Goal: Information Seeking & Learning: Learn about a topic

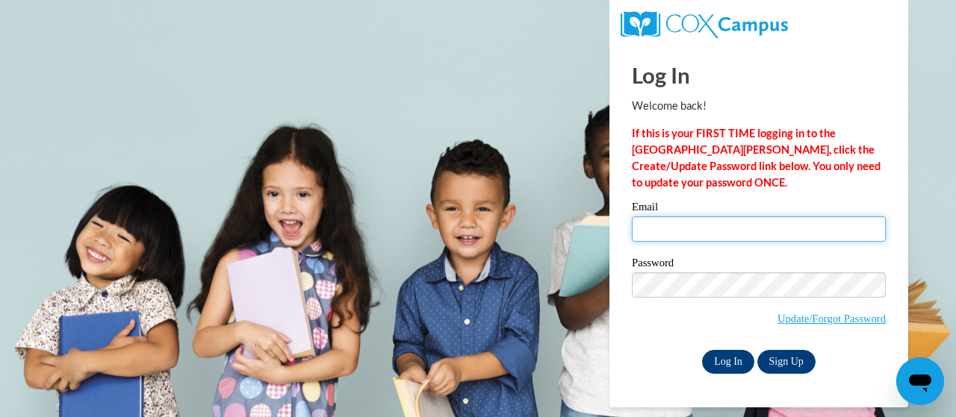
type input "harrison.tammy.m@muscogee.k12.ga.us"
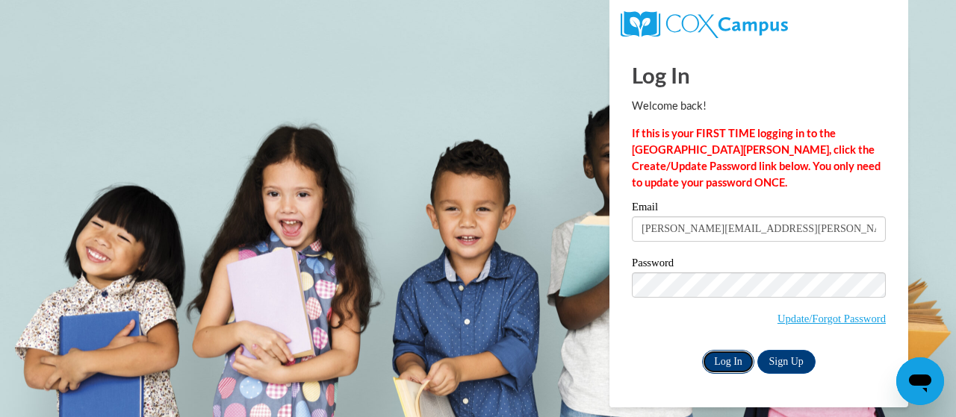
click at [731, 358] on input "Log In" at bounding box center [728, 362] width 52 height 24
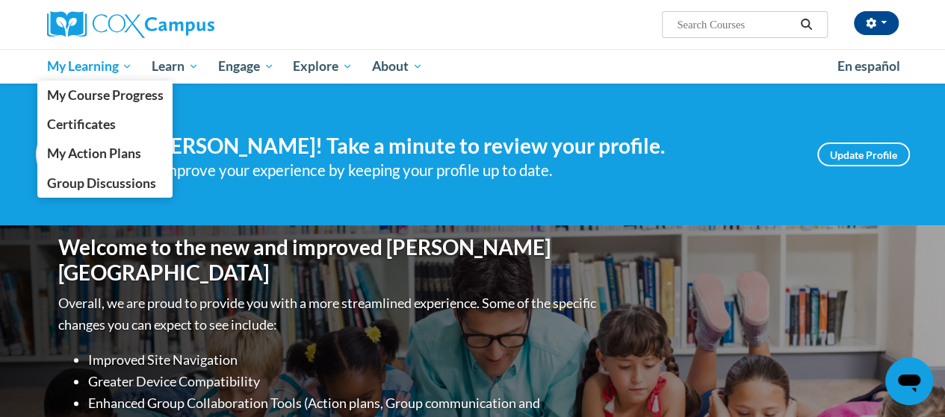
click at [109, 75] on link "My Learning" at bounding box center [89, 66] width 105 height 34
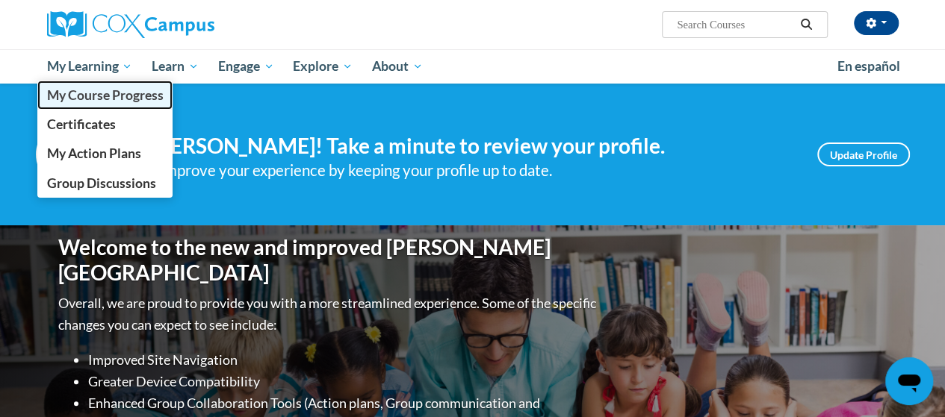
click at [103, 102] on span "My Course Progress" at bounding box center [104, 95] width 116 height 16
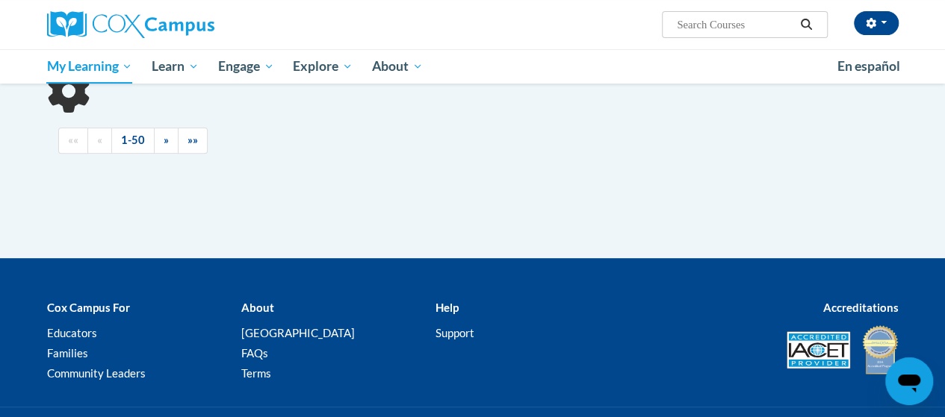
scroll to position [211, 0]
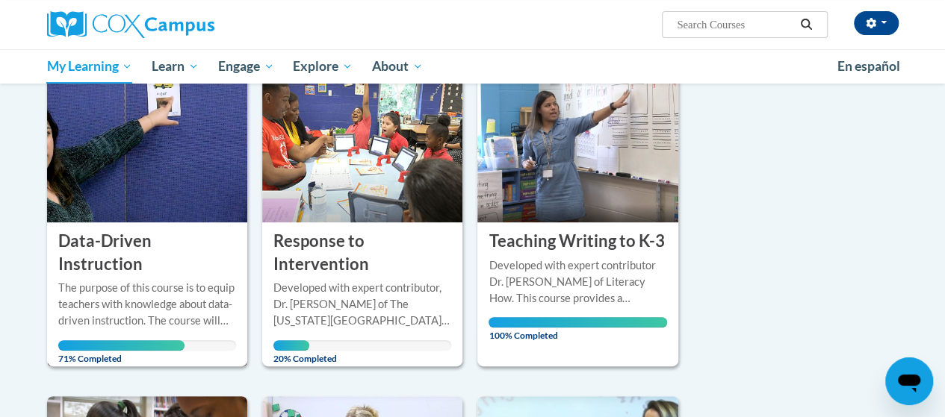
click at [108, 314] on div "The purpose of this course is to equip teachers with knowledge about data-drive…" at bounding box center [147, 315] width 178 height 71
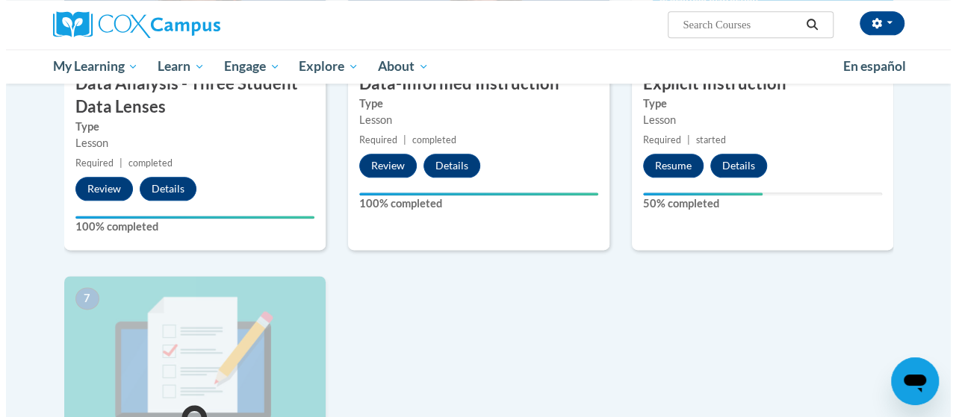
scroll to position [853, 0]
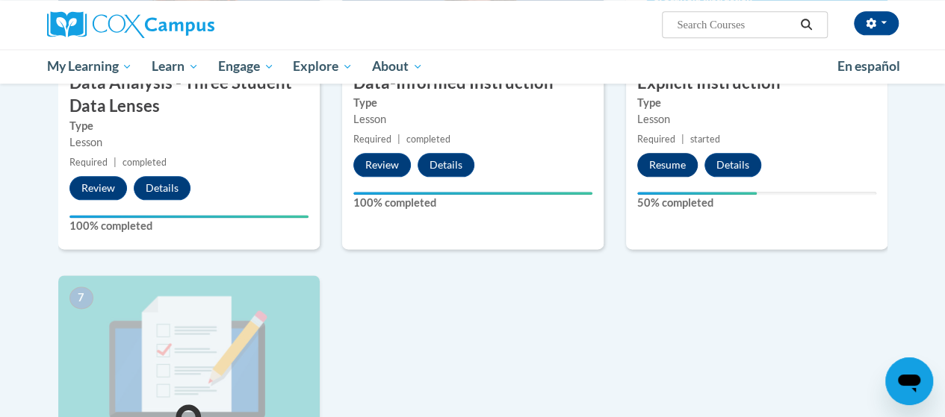
click at [664, 167] on button "Resume" at bounding box center [667, 165] width 60 height 24
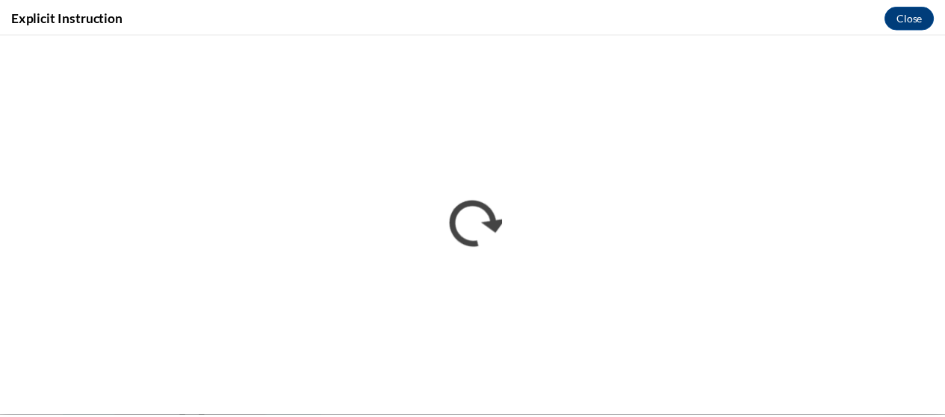
scroll to position [0, 0]
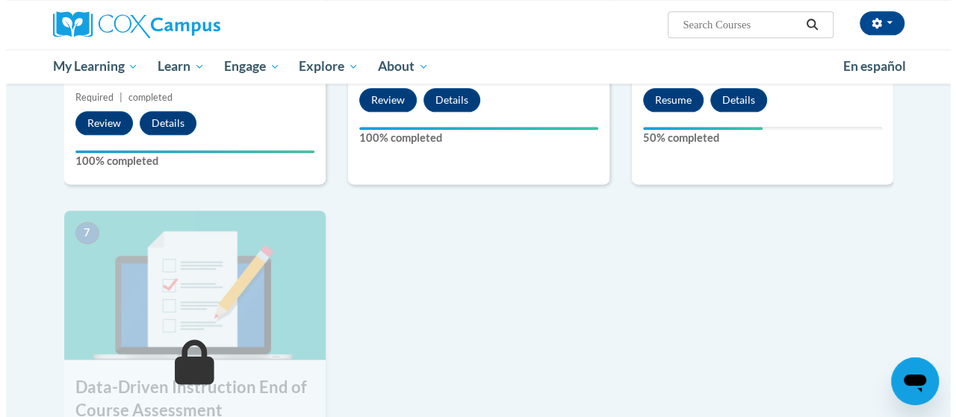
scroll to position [864, 0]
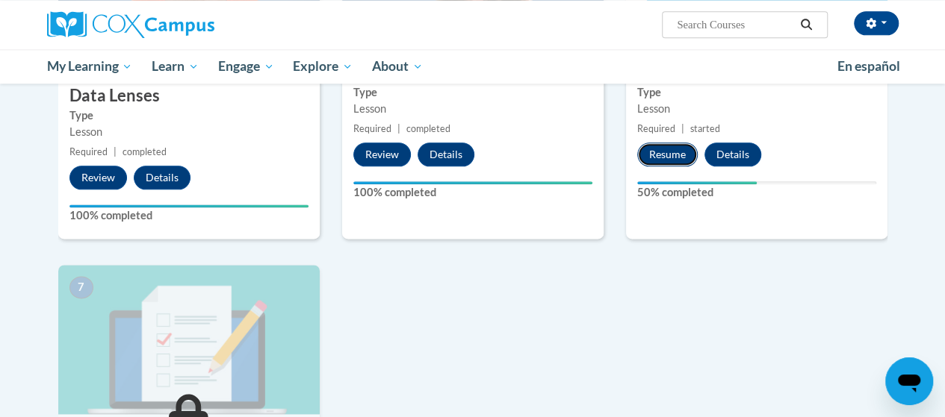
click at [671, 152] on button "Resume" at bounding box center [667, 155] width 60 height 24
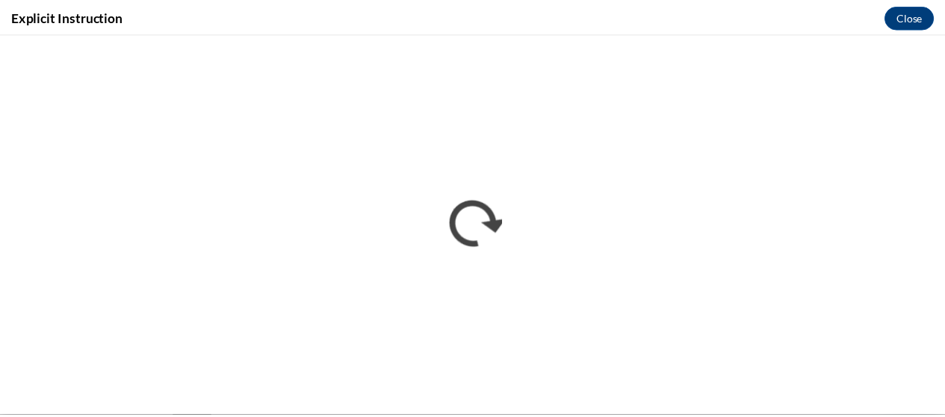
scroll to position [0, 0]
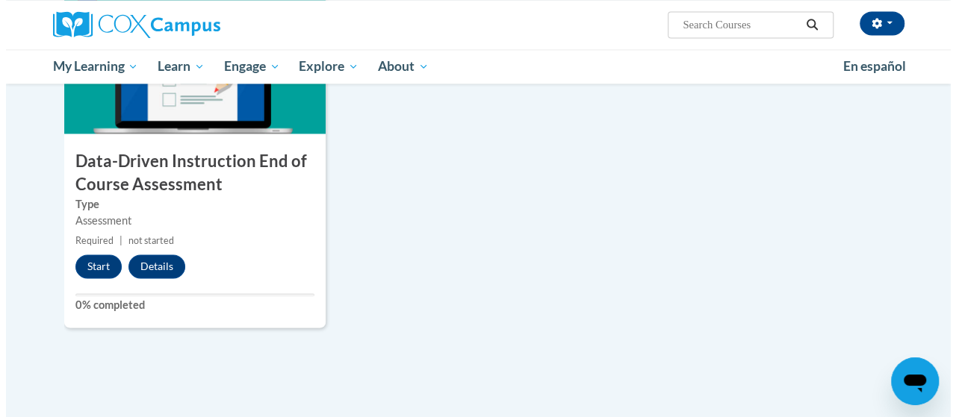
scroll to position [1147, 0]
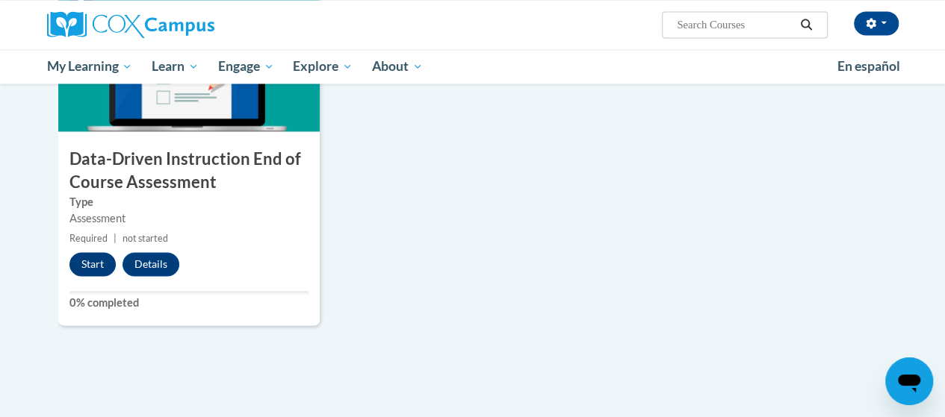
click at [94, 260] on button "Start" at bounding box center [92, 264] width 46 height 24
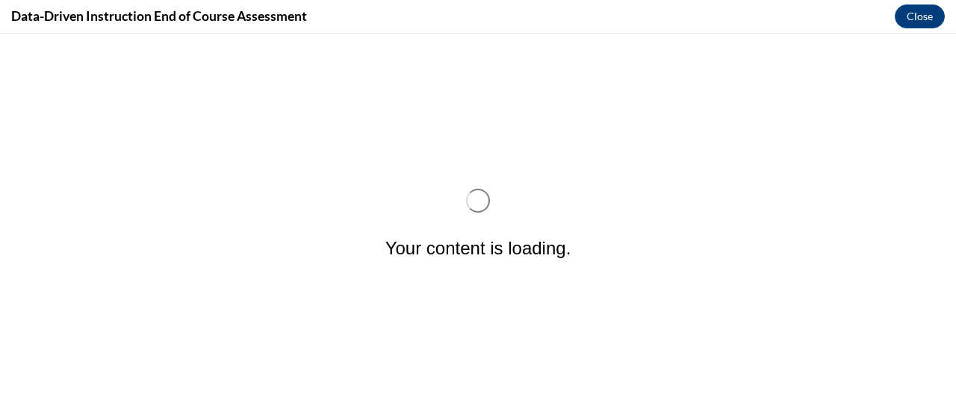
scroll to position [0, 0]
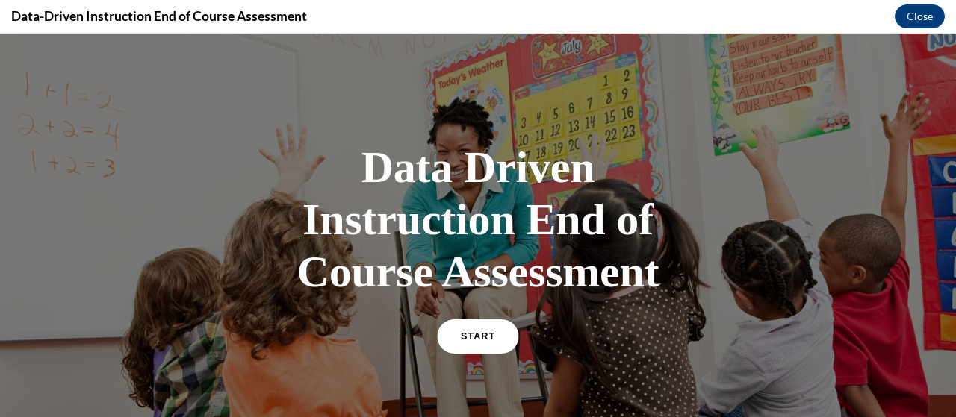
click at [461, 338] on span "START" at bounding box center [478, 337] width 34 height 11
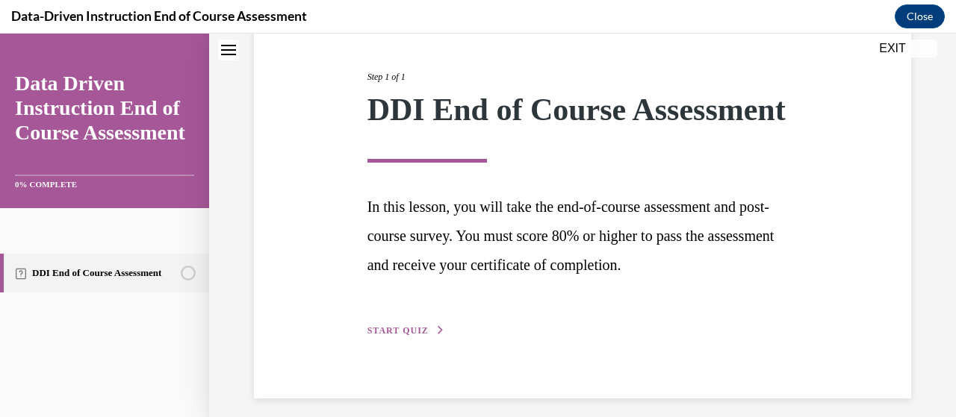
scroll to position [214, 0]
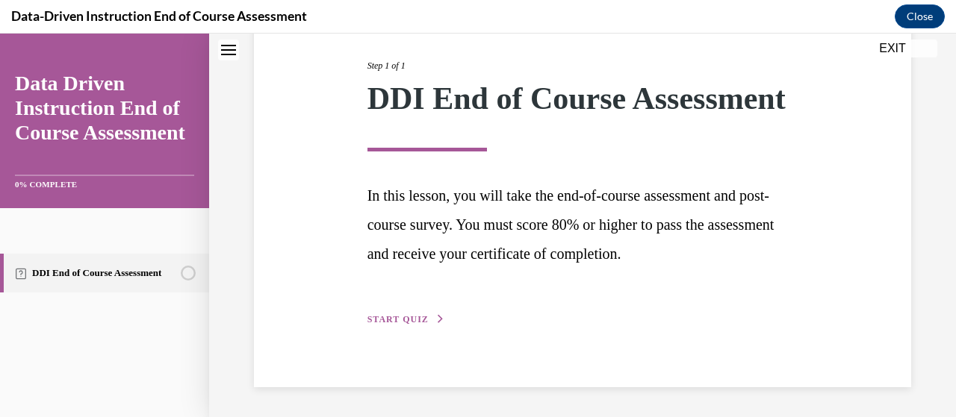
click at [394, 321] on span "START QUIZ" at bounding box center [397, 319] width 61 height 10
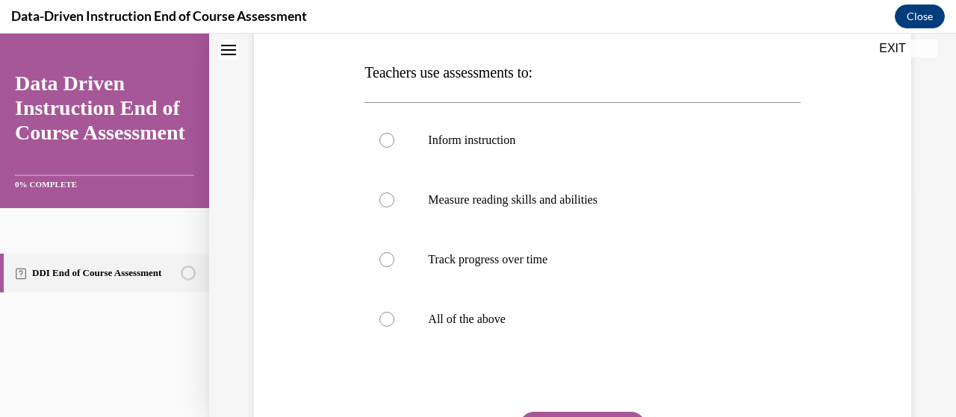
scroll to position [229, 0]
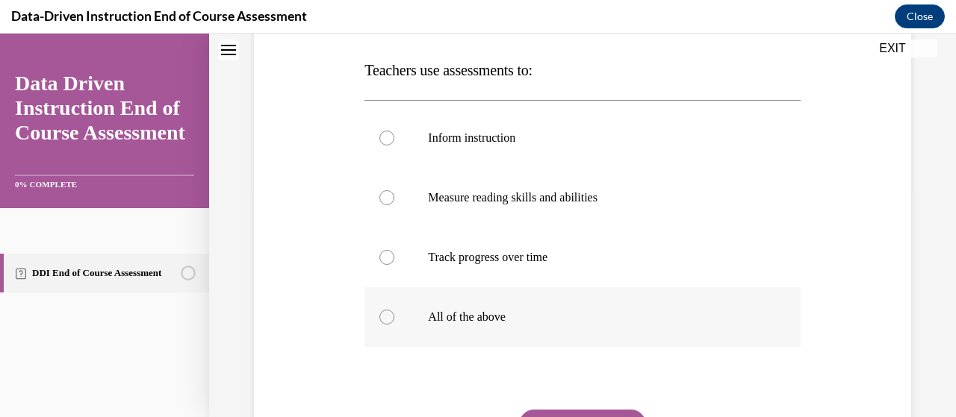
click at [396, 318] on label "All of the above" at bounding box center [581, 317] width 435 height 60
click at [394, 318] on input "All of the above" at bounding box center [386, 317] width 15 height 15
radio input "true"
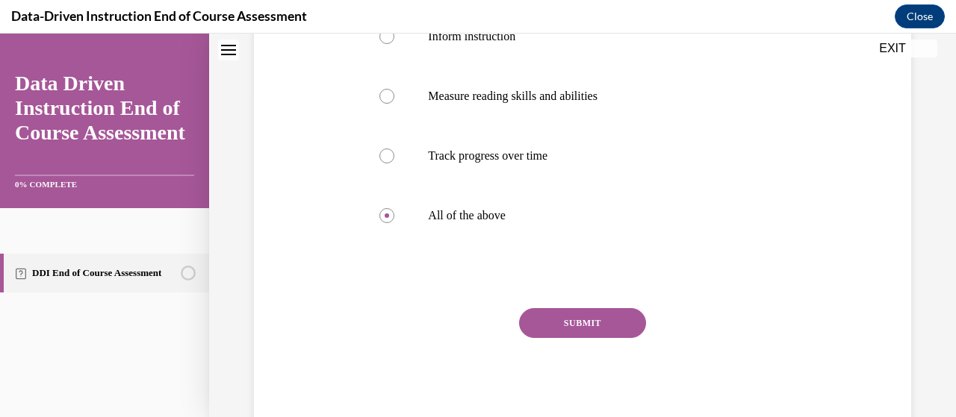
click at [587, 333] on button "SUBMIT" at bounding box center [582, 323] width 127 height 30
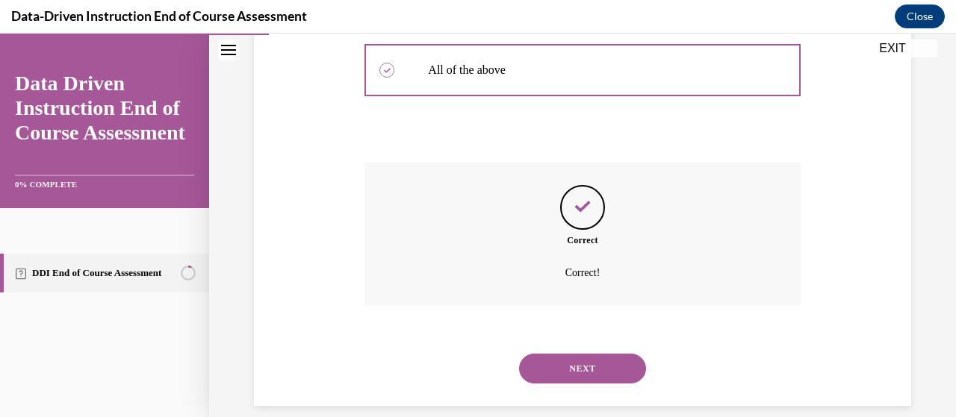
scroll to position [494, 0]
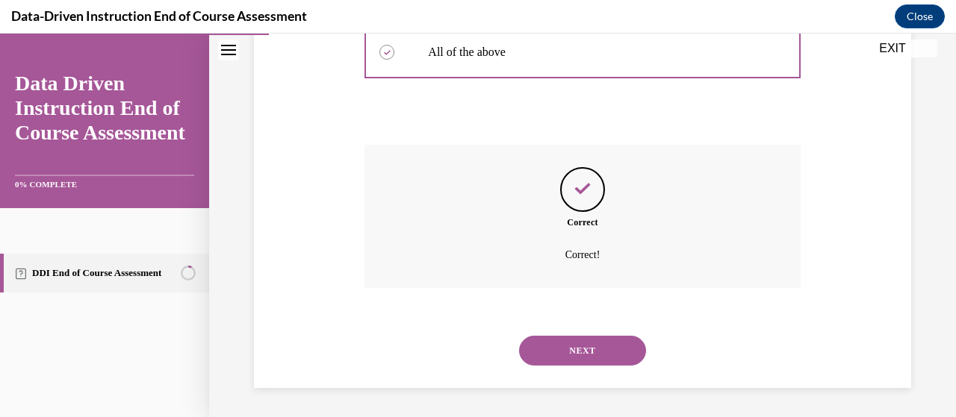
click at [593, 342] on button "NEXT" at bounding box center [582, 351] width 127 height 30
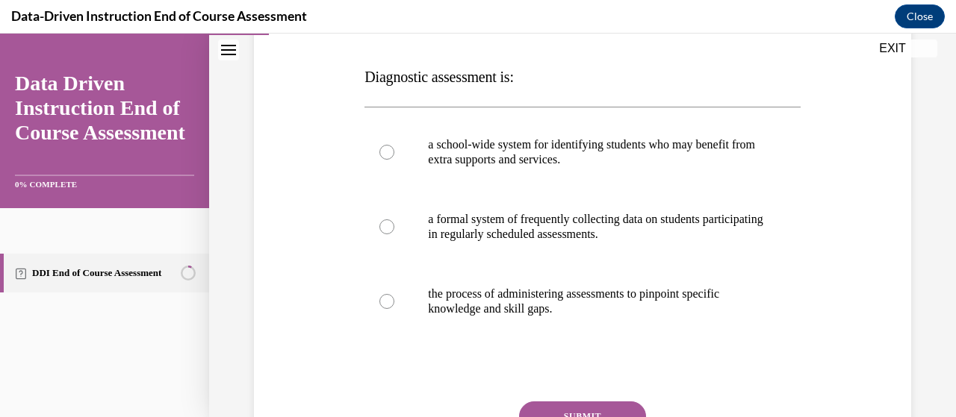
scroll to position [226, 0]
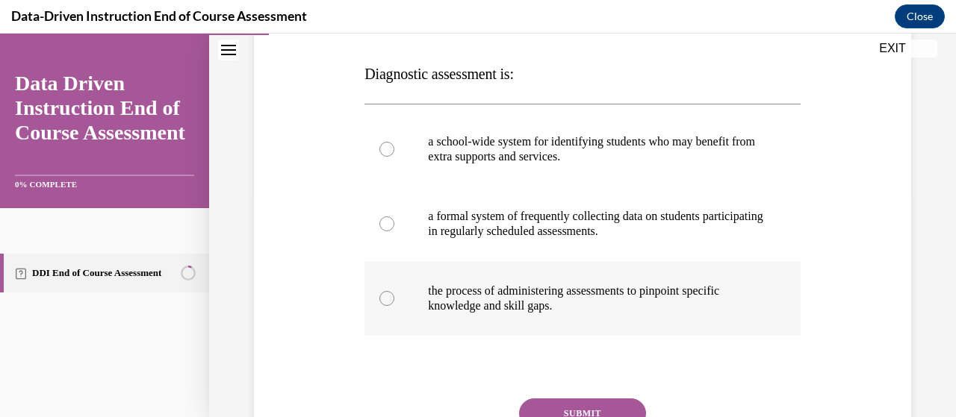
click at [709, 299] on p "the process of administering assessments to pinpoint specific knowledge and ski…" at bounding box center [595, 299] width 335 height 30
click at [394, 299] on input "the process of administering assessments to pinpoint specific knowledge and ski…" at bounding box center [386, 298] width 15 height 15
radio input "true"
click at [608, 406] on button "SUBMIT" at bounding box center [582, 414] width 127 height 30
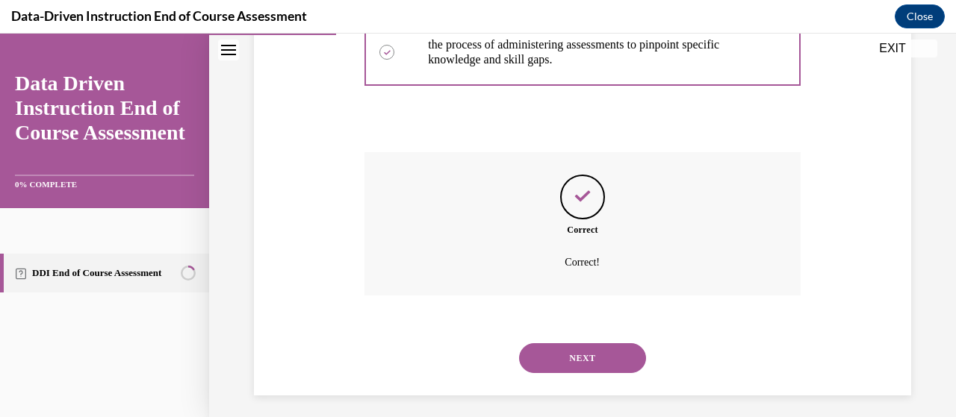
scroll to position [479, 0]
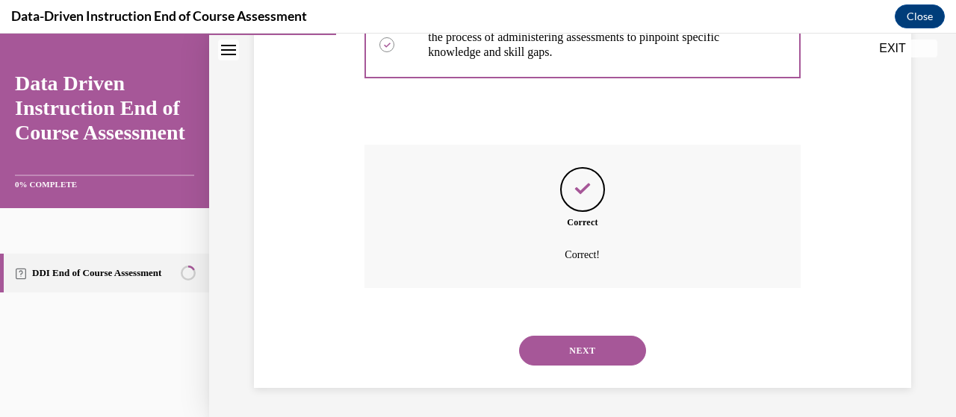
click at [599, 345] on button "NEXT" at bounding box center [582, 351] width 127 height 30
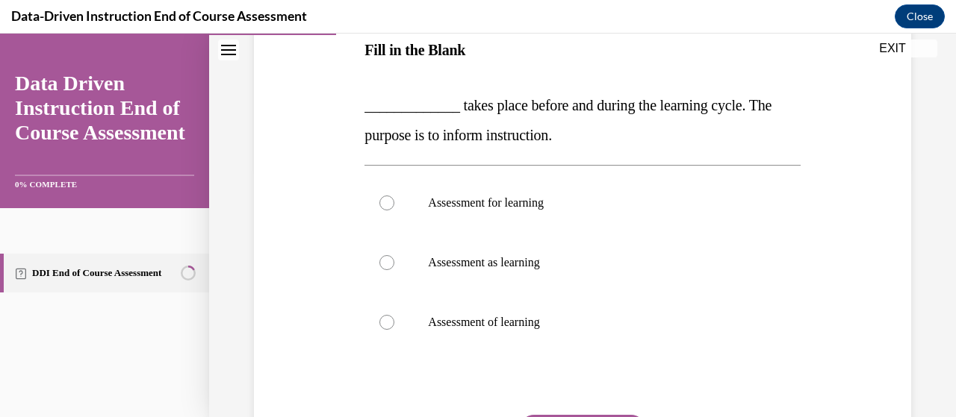
scroll to position [261, 0]
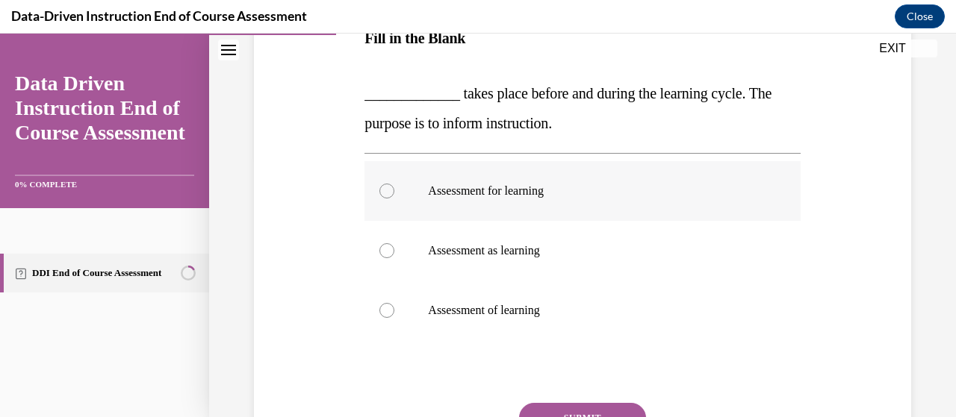
click at [514, 191] on p "Assessment for learning" at bounding box center [595, 191] width 335 height 15
click at [394, 191] on input "Assessment for learning" at bounding box center [386, 191] width 15 height 15
radio input "true"
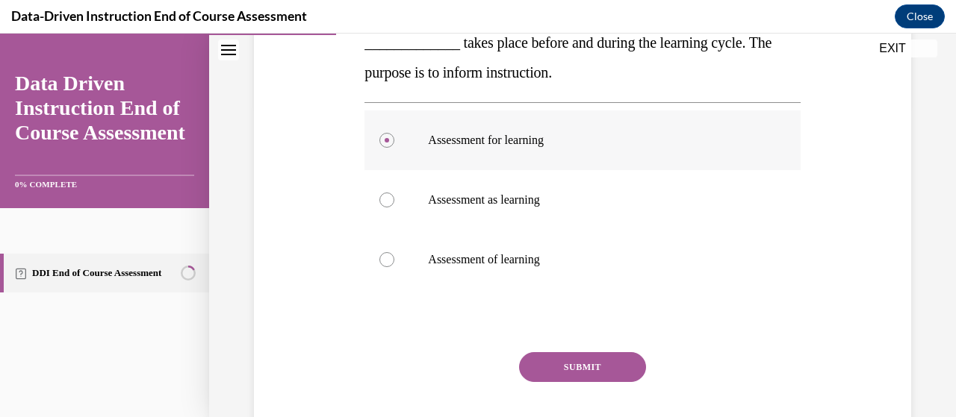
scroll to position [313, 0]
click at [594, 354] on button "SUBMIT" at bounding box center [582, 367] width 127 height 30
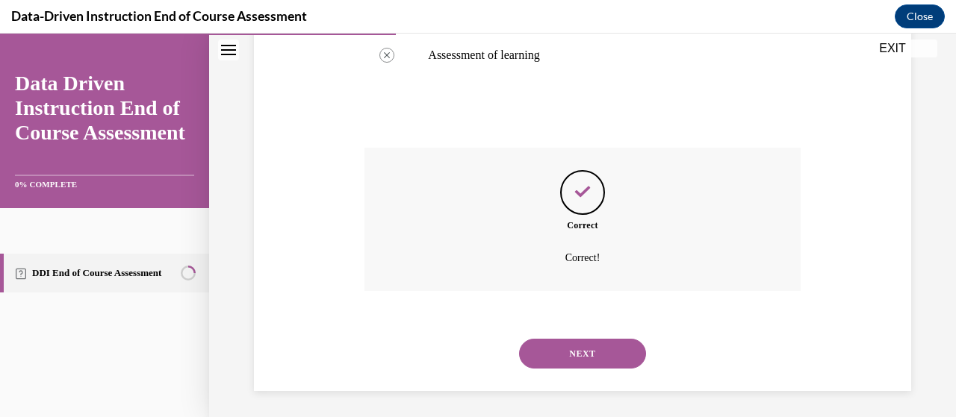
scroll to position [520, 0]
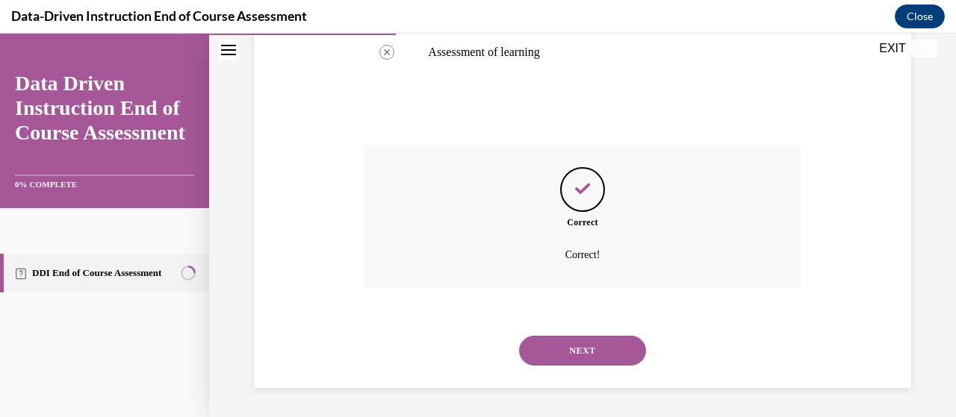
click at [593, 343] on button "NEXT" at bounding box center [582, 351] width 127 height 30
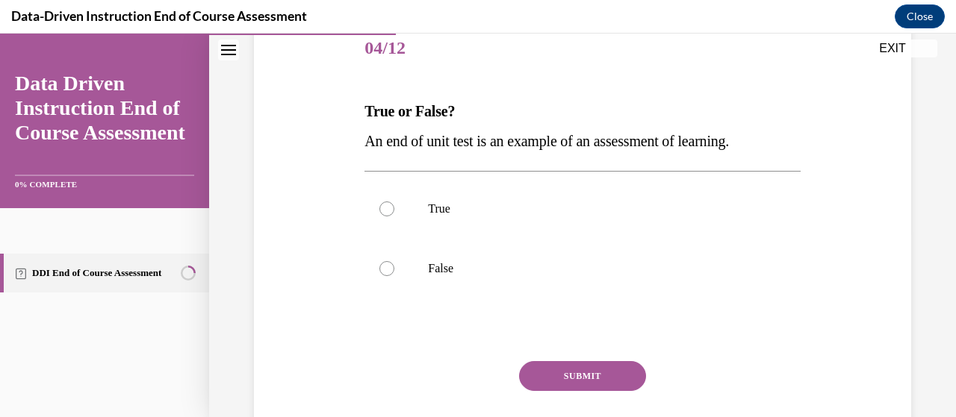
scroll to position [193, 0]
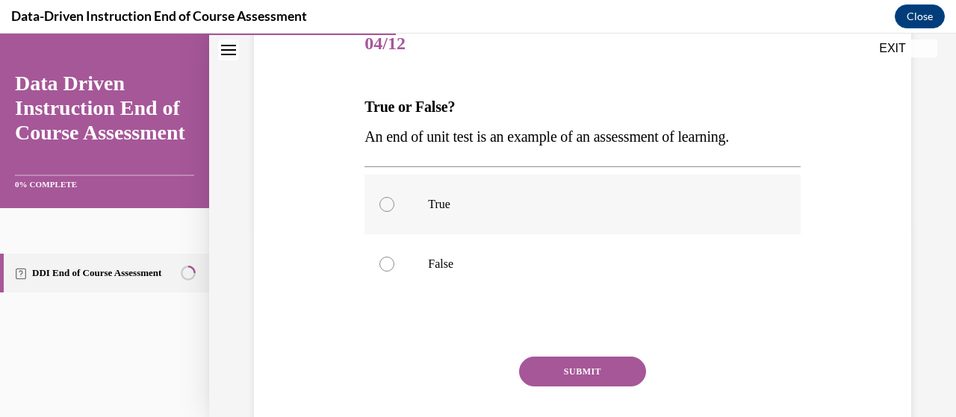
click at [422, 202] on label "True" at bounding box center [581, 205] width 435 height 60
click at [394, 202] on input "True" at bounding box center [386, 204] width 15 height 15
radio input "true"
click at [573, 361] on button "SUBMIT" at bounding box center [582, 372] width 127 height 30
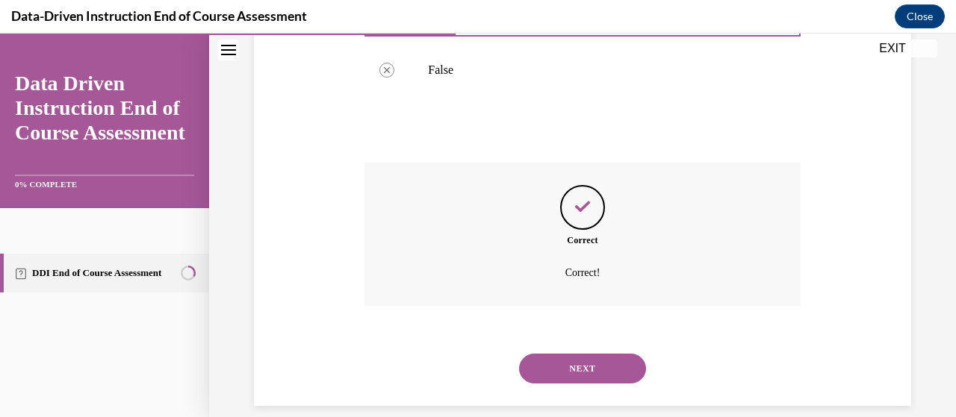
scroll to position [405, 0]
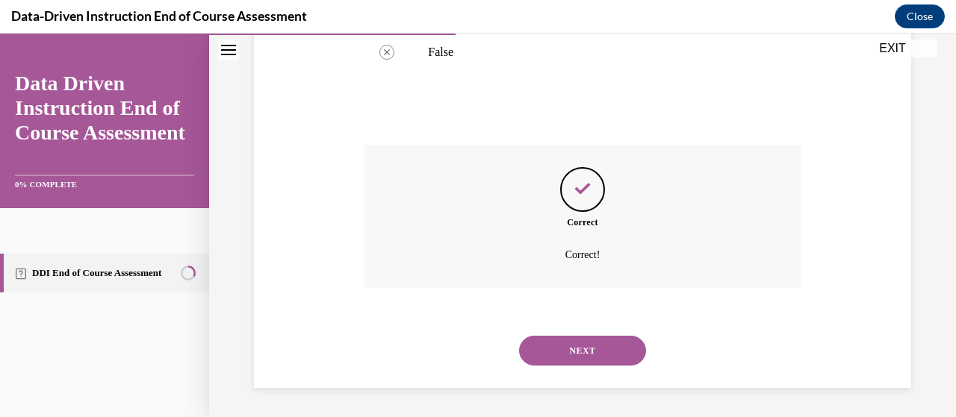
click at [569, 342] on button "NEXT" at bounding box center [582, 351] width 127 height 30
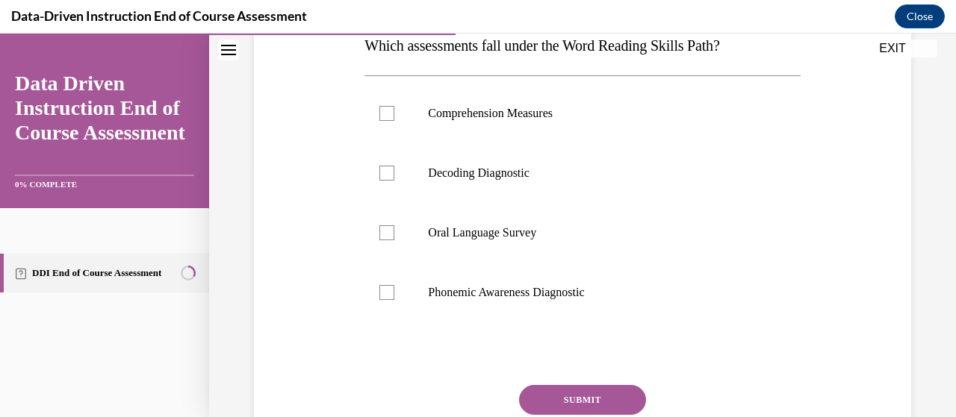
scroll to position [255, 0]
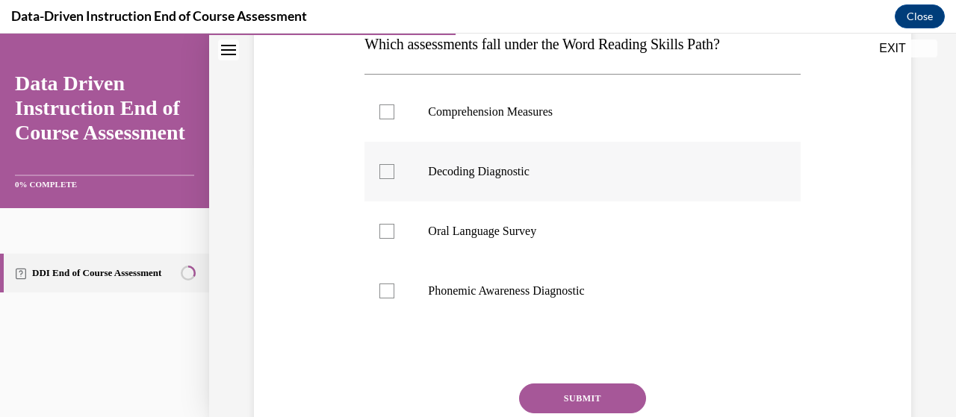
click at [391, 172] on div at bounding box center [386, 171] width 15 height 15
click at [391, 172] on input "Decoding Diagnostic" at bounding box center [386, 171] width 15 height 15
checkbox input "true"
click at [588, 401] on button "SUBMIT" at bounding box center [582, 399] width 127 height 30
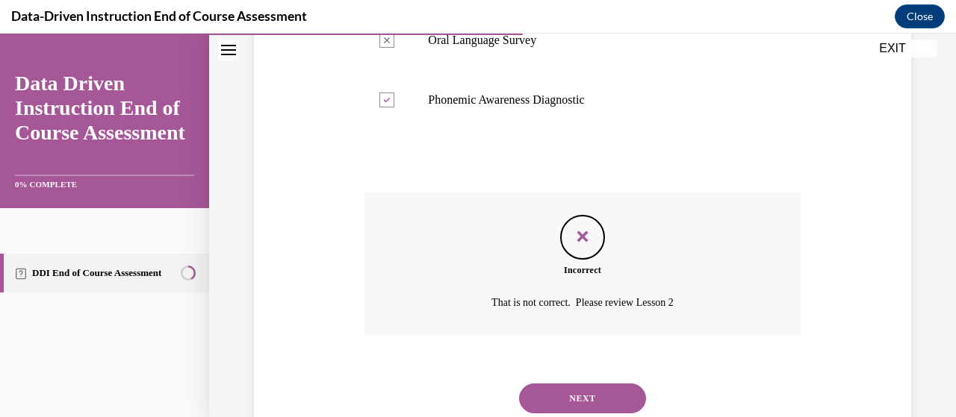
scroll to position [450, 0]
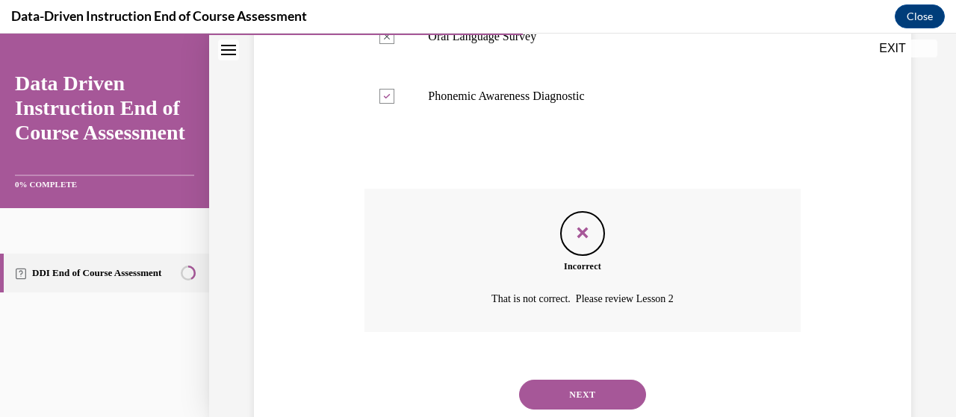
click at [582, 391] on button "NEXT" at bounding box center [582, 395] width 127 height 30
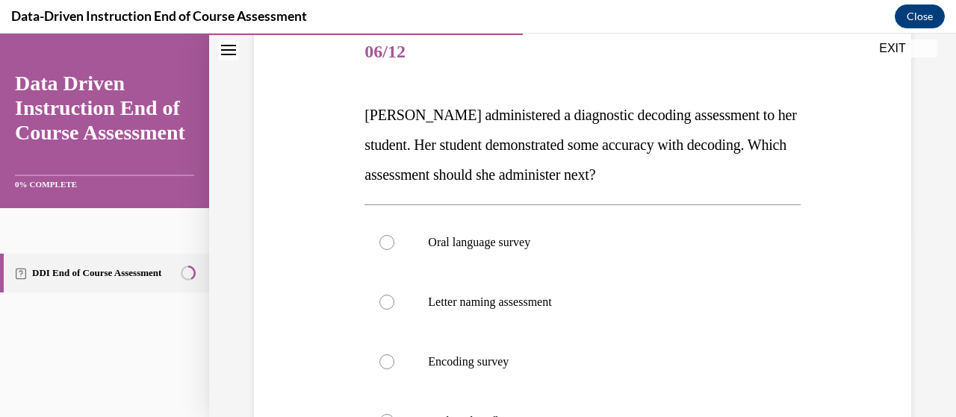
scroll to position [185, 0]
click at [751, 249] on label "Oral language survey" at bounding box center [581, 242] width 435 height 60
click at [394, 249] on input "Oral language survey" at bounding box center [386, 241] width 15 height 15
radio input "true"
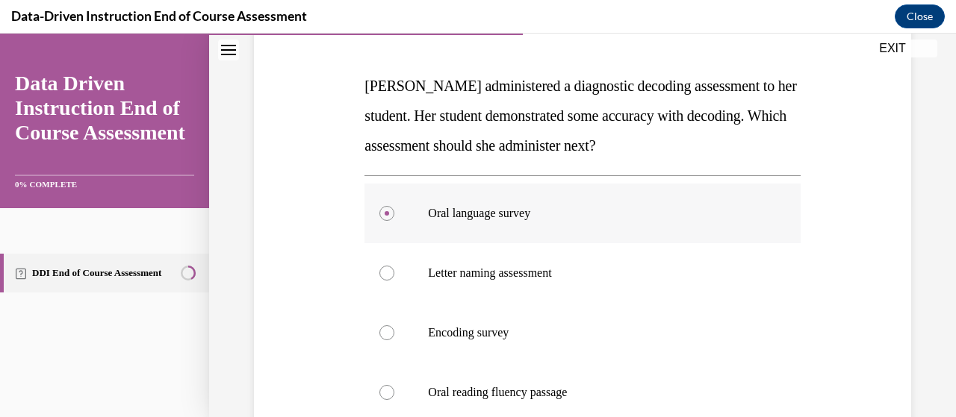
scroll to position [220, 0]
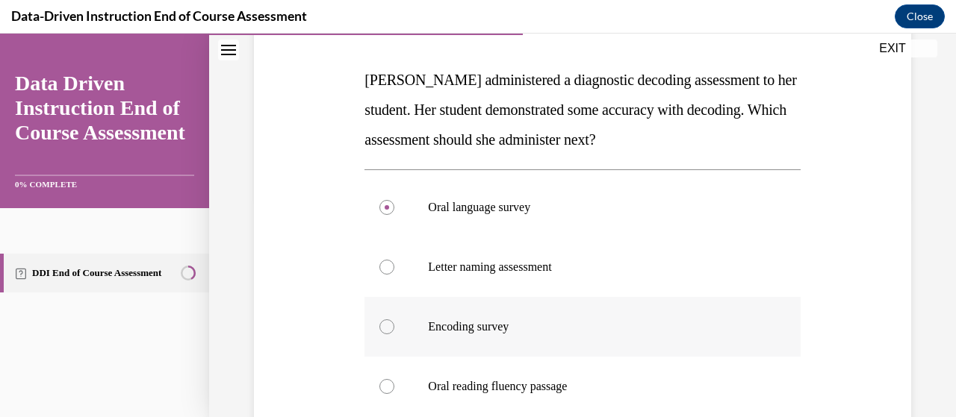
click at [762, 348] on label "Encoding survey" at bounding box center [581, 327] width 435 height 60
click at [394, 335] on input "Encoding survey" at bounding box center [386, 327] width 15 height 15
radio input "true"
click at [769, 389] on label "Oral reading fluency passage" at bounding box center [581, 387] width 435 height 60
click at [394, 389] on input "Oral reading fluency passage" at bounding box center [386, 386] width 15 height 15
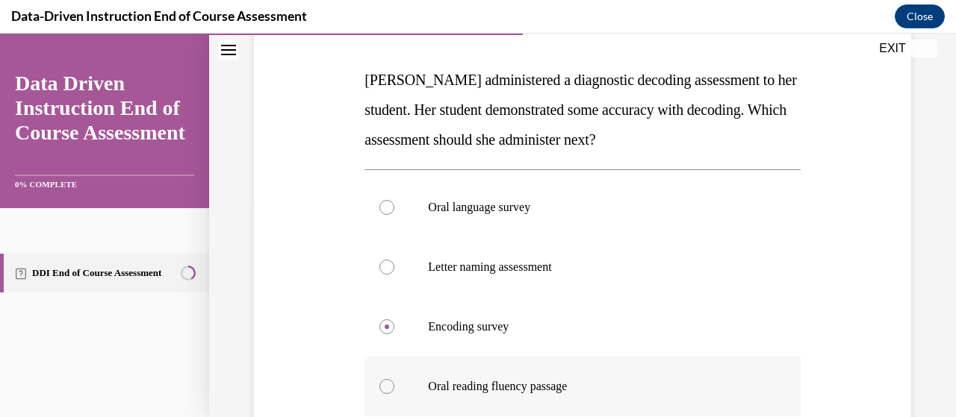
radio input "true"
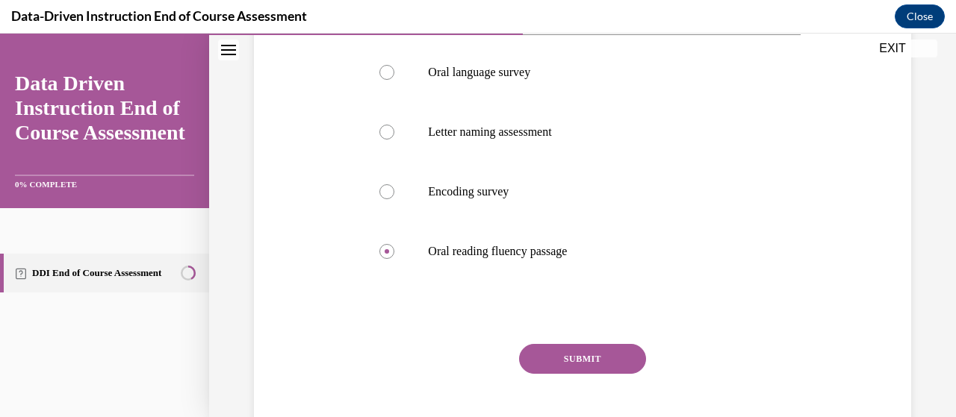
click at [602, 352] on button "SUBMIT" at bounding box center [582, 359] width 127 height 30
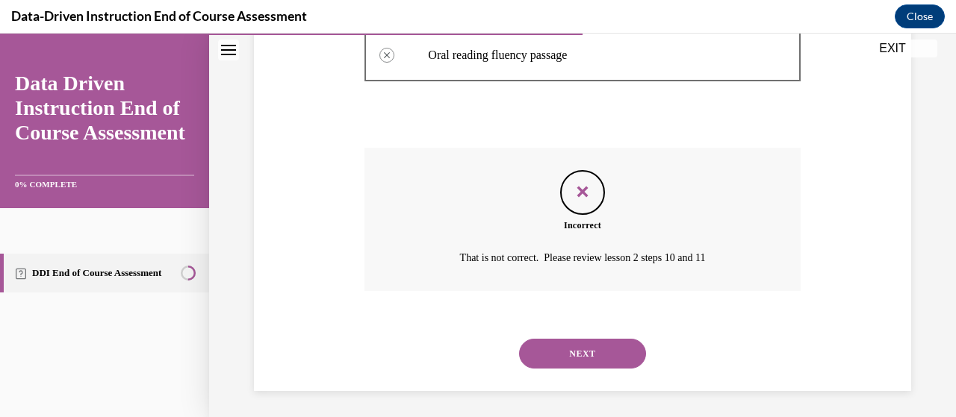
scroll to position [554, 0]
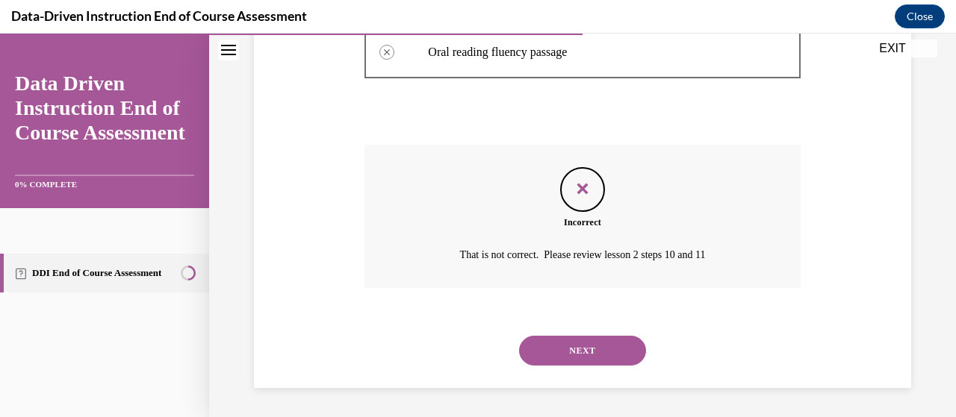
click at [620, 353] on button "NEXT" at bounding box center [582, 351] width 127 height 30
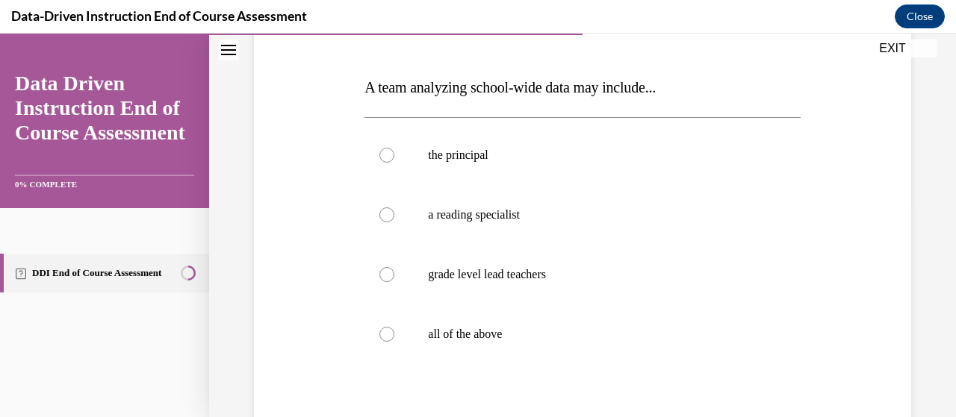
scroll to position [217, 0]
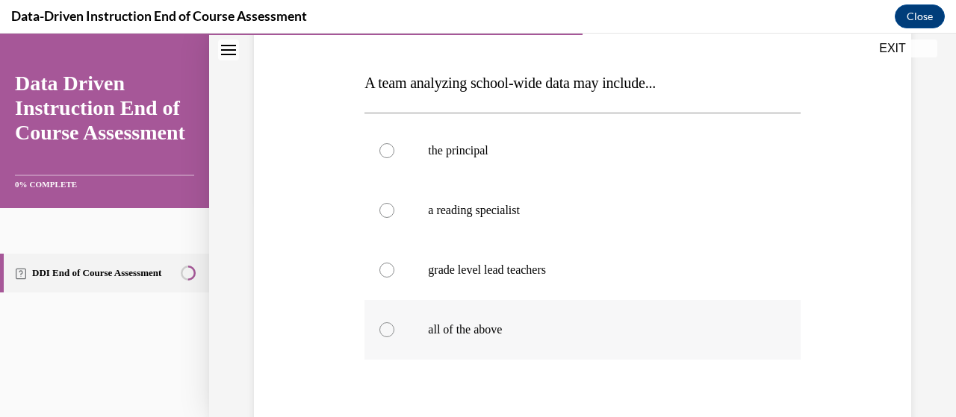
click at [391, 340] on label "all of the above" at bounding box center [581, 330] width 435 height 60
click at [391, 338] on input "all of the above" at bounding box center [386, 330] width 15 height 15
radio input "true"
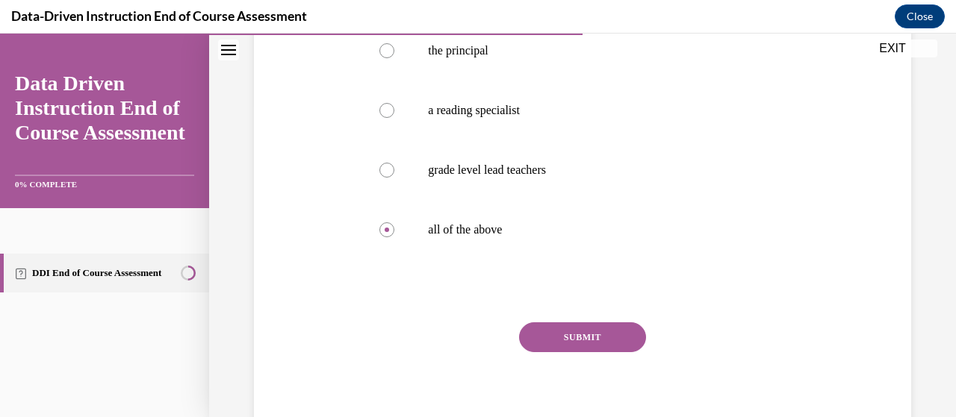
click at [590, 336] on button "SUBMIT" at bounding box center [582, 338] width 127 height 30
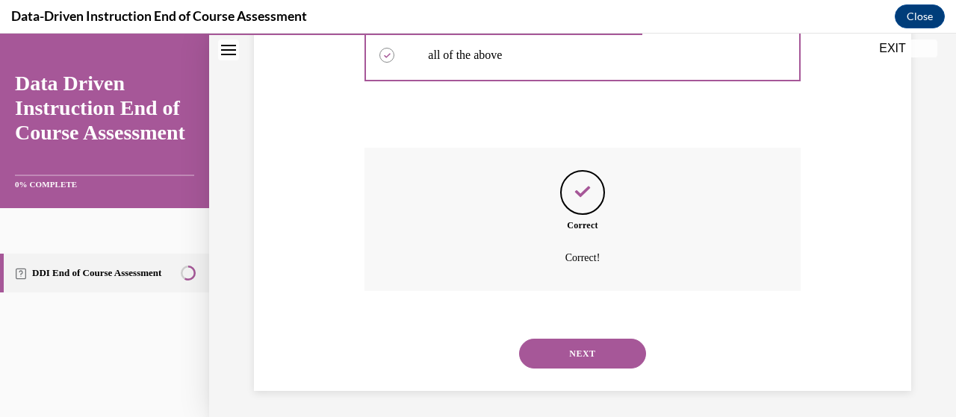
scroll to position [494, 0]
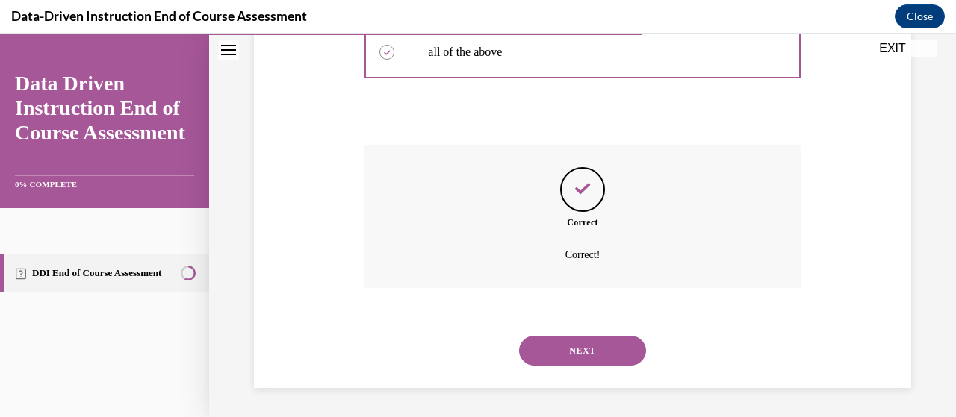
click at [601, 346] on button "NEXT" at bounding box center [582, 351] width 127 height 30
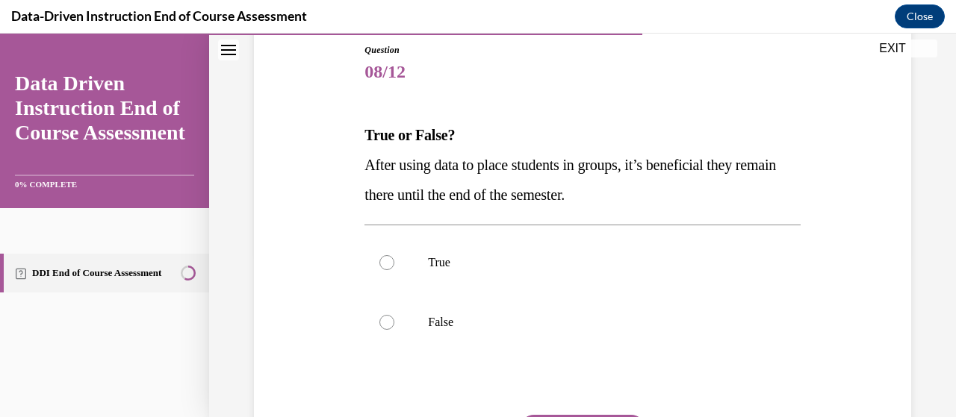
scroll to position [165, 0]
click at [388, 324] on div at bounding box center [386, 321] width 15 height 15
click at [388, 324] on input "False" at bounding box center [386, 321] width 15 height 15
radio input "true"
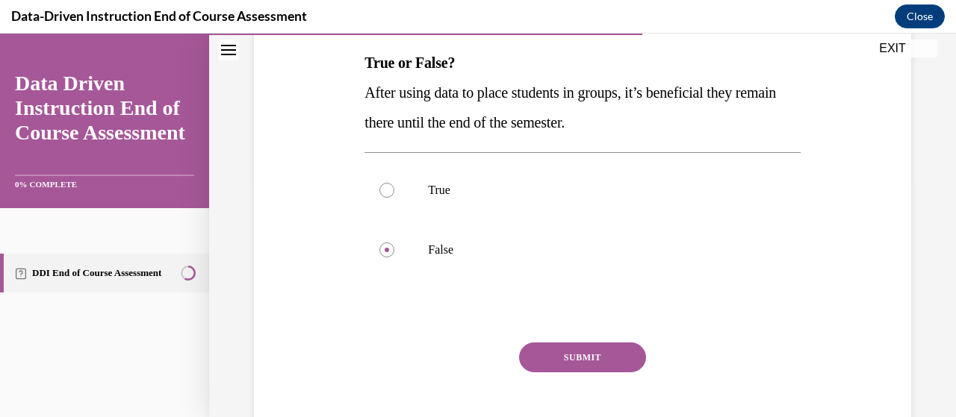
click at [591, 357] on button "SUBMIT" at bounding box center [582, 358] width 127 height 30
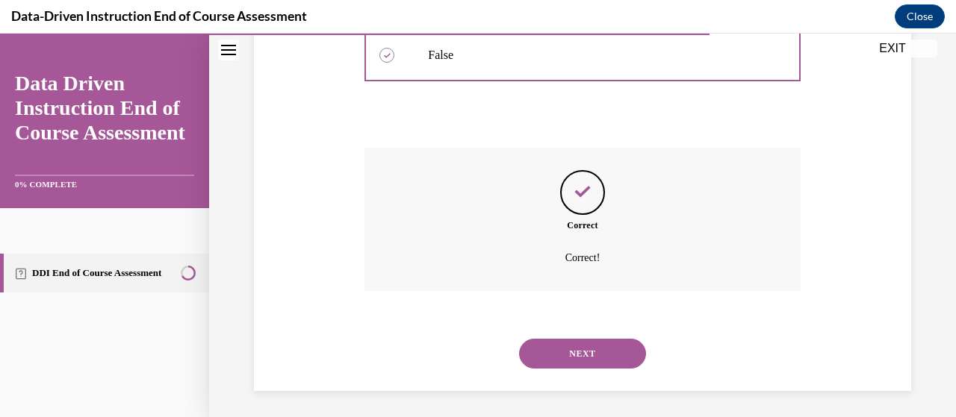
scroll to position [435, 0]
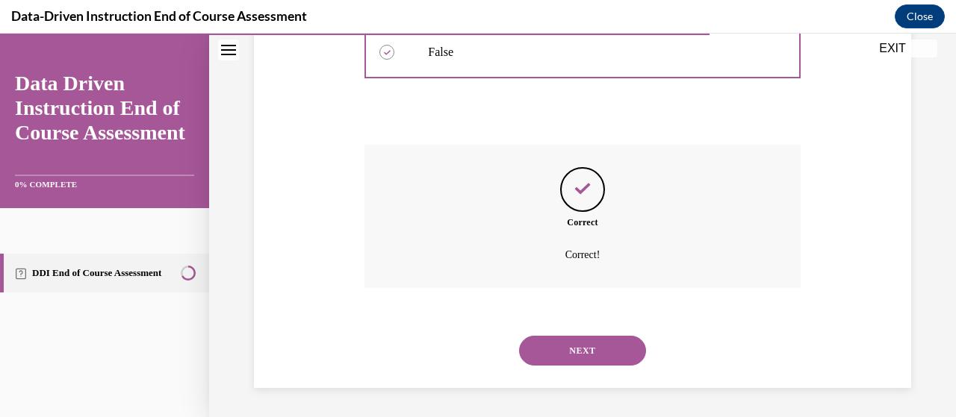
click at [617, 346] on button "NEXT" at bounding box center [582, 351] width 127 height 30
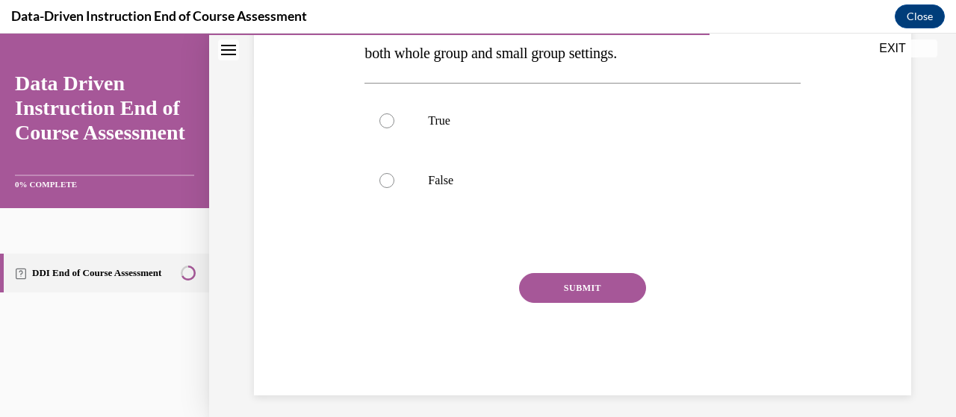
scroll to position [314, 0]
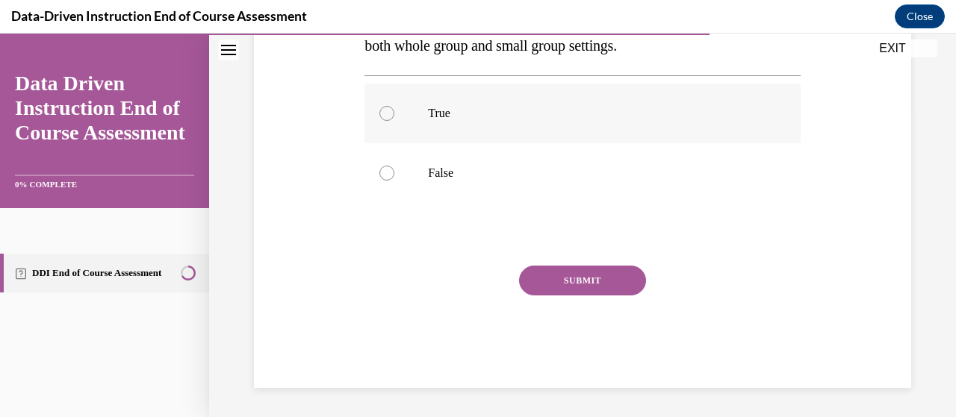
click at [450, 110] on p "True" at bounding box center [595, 113] width 335 height 15
click at [394, 110] on input "True" at bounding box center [386, 113] width 15 height 15
radio input "true"
click at [597, 278] on button "SUBMIT" at bounding box center [582, 281] width 127 height 30
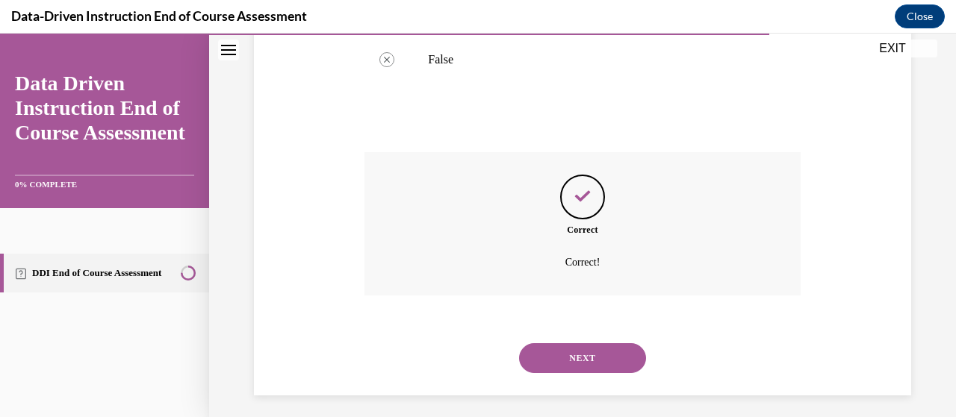
scroll to position [435, 0]
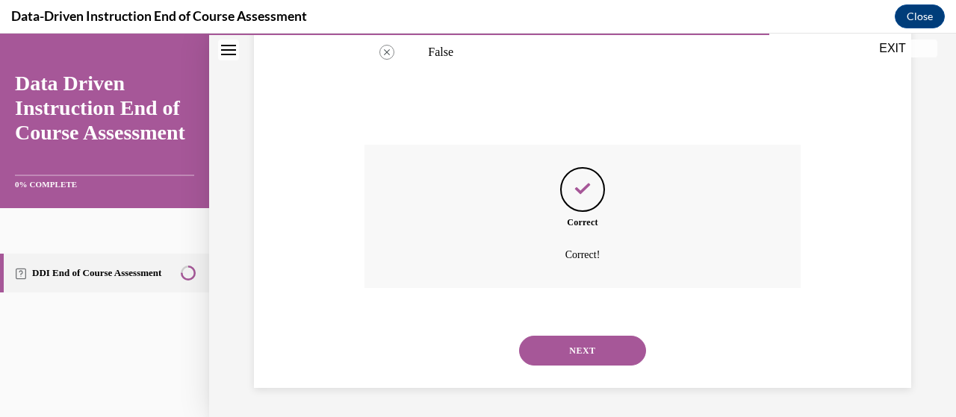
click at [573, 357] on button "NEXT" at bounding box center [582, 351] width 127 height 30
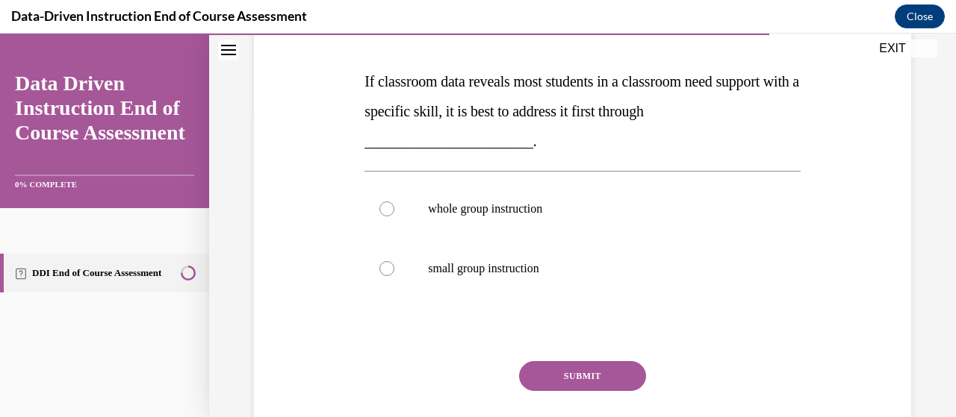
scroll to position [303, 0]
click at [533, 202] on p "whole group instruction" at bounding box center [595, 209] width 335 height 15
click at [394, 202] on input "whole group instruction" at bounding box center [386, 209] width 15 height 15
radio input "true"
click at [608, 379] on button "SUBMIT" at bounding box center [582, 376] width 127 height 30
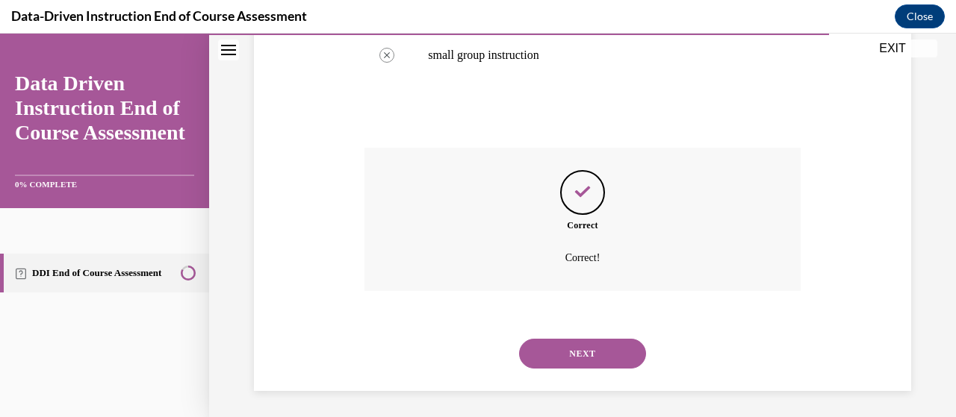
scroll to position [520, 0]
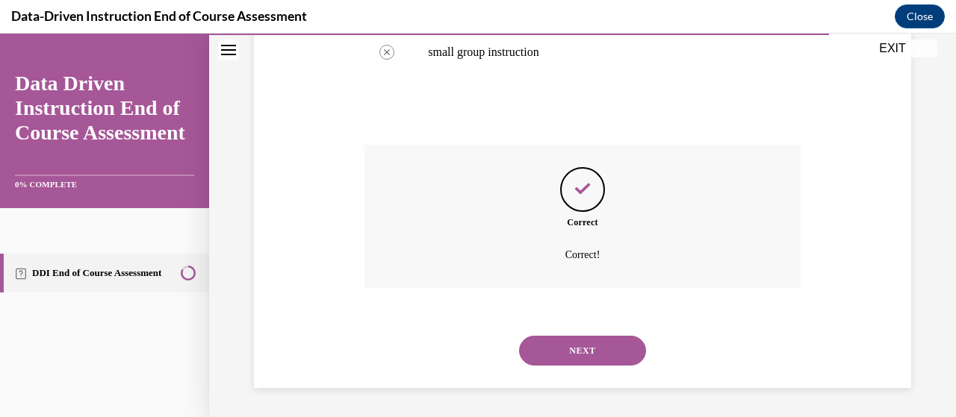
click at [611, 354] on button "NEXT" at bounding box center [582, 351] width 127 height 30
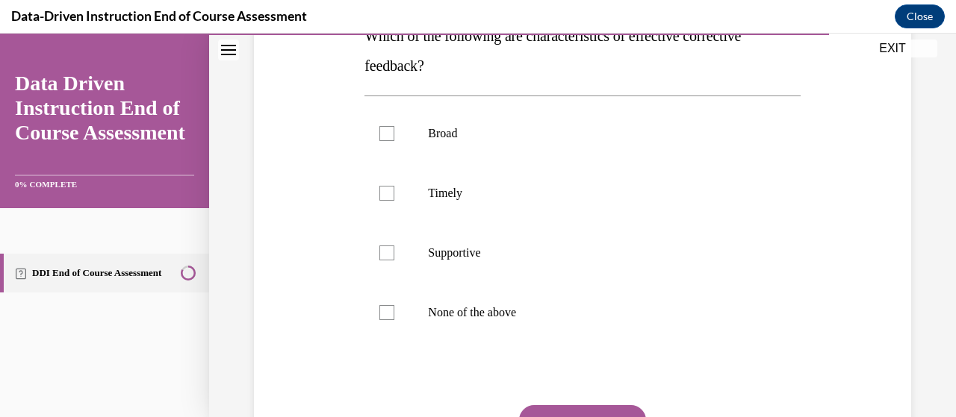
scroll to position [264, 0]
click at [450, 191] on p "Timely" at bounding box center [595, 192] width 335 height 15
click at [394, 191] on input "Timely" at bounding box center [386, 192] width 15 height 15
checkbox input "true"
click at [396, 258] on label "Supportive" at bounding box center [581, 253] width 435 height 60
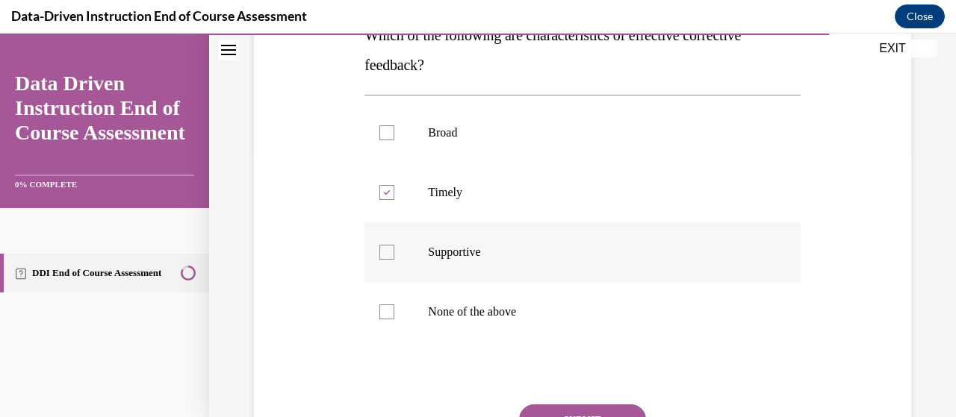
click at [394, 258] on input "Supportive" at bounding box center [386, 252] width 15 height 15
checkbox input "true"
click at [590, 406] on button "SUBMIT" at bounding box center [582, 420] width 127 height 30
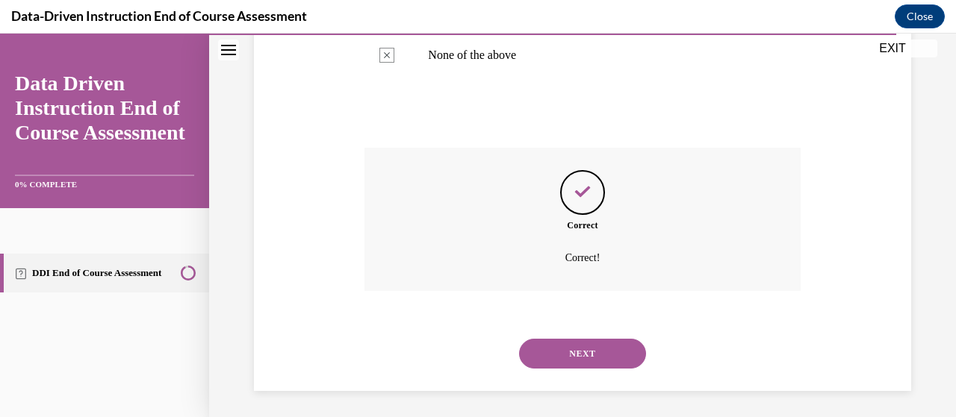
scroll to position [524, 0]
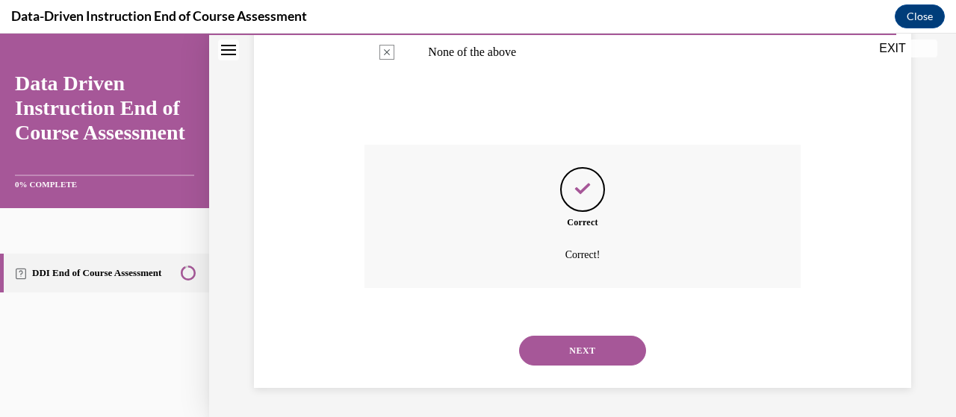
click at [609, 363] on button "NEXT" at bounding box center [582, 351] width 127 height 30
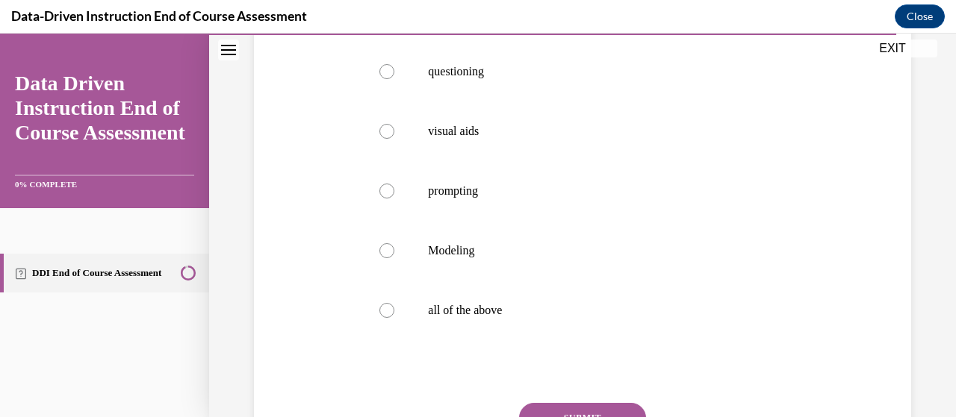
scroll to position [290, 0]
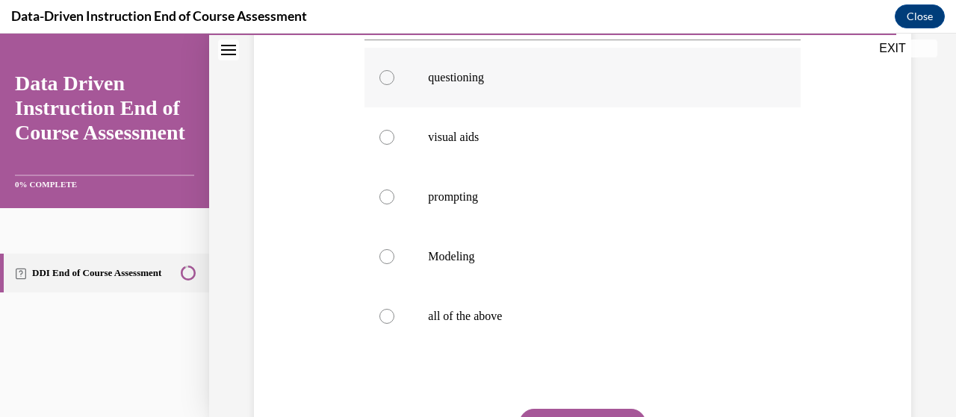
click at [469, 78] on p "questioning" at bounding box center [595, 77] width 335 height 15
click at [394, 78] on input "questioning" at bounding box center [386, 77] width 15 height 15
radio input "true"
click at [387, 310] on div at bounding box center [386, 316] width 15 height 15
click at [387, 310] on input "all of the above" at bounding box center [386, 316] width 15 height 15
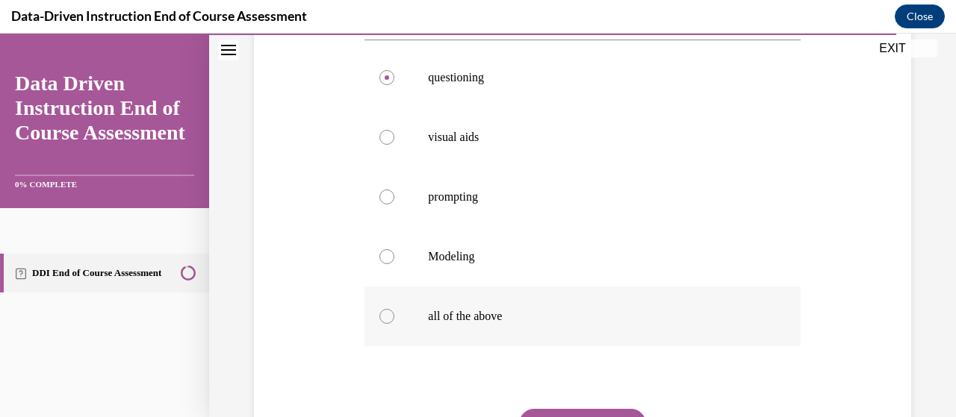
radio input "true"
click at [604, 411] on button "SUBMIT" at bounding box center [582, 424] width 127 height 30
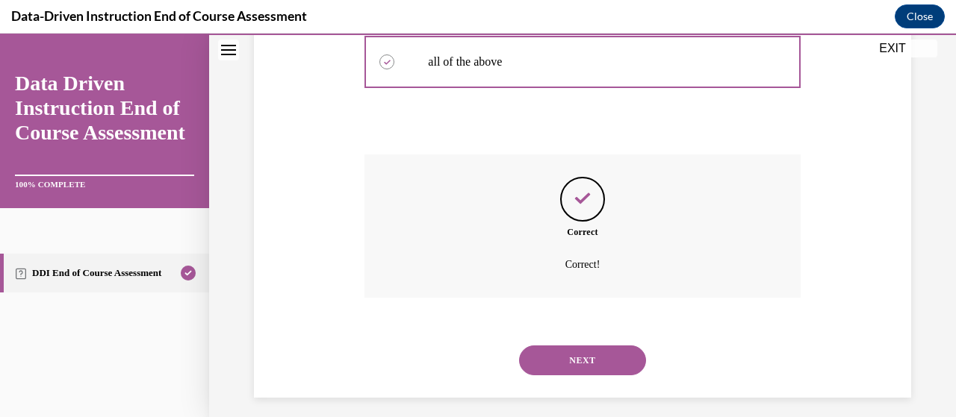
scroll to position [554, 0]
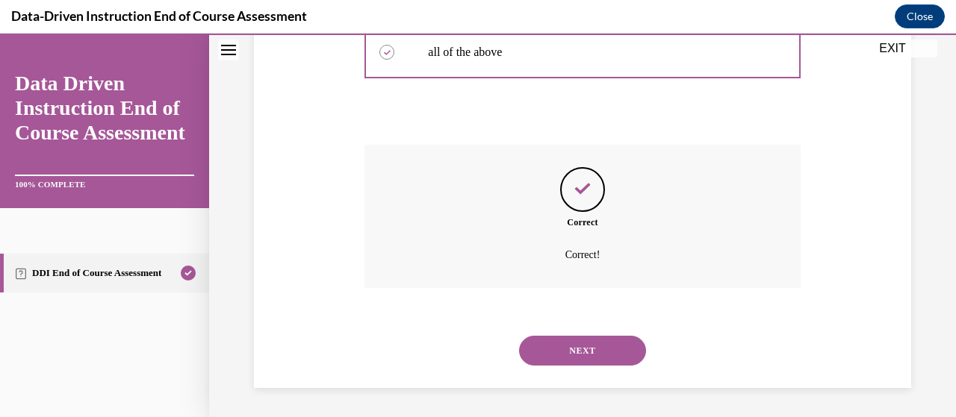
click at [614, 357] on button "NEXT" at bounding box center [582, 351] width 127 height 30
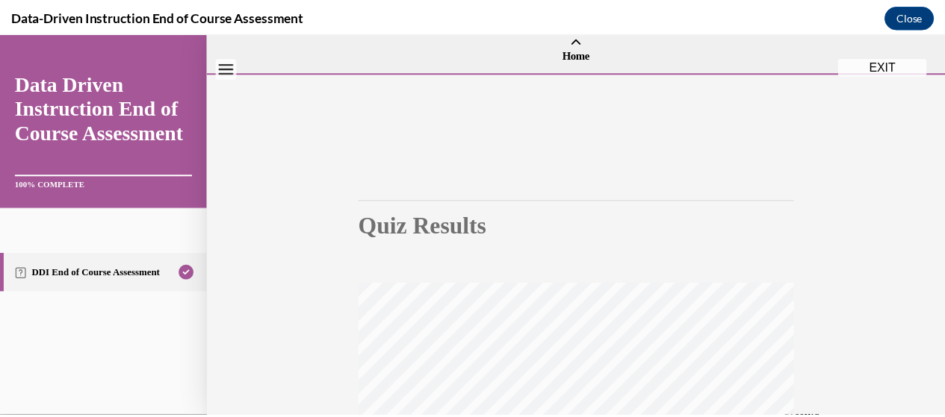
scroll to position [0, 0]
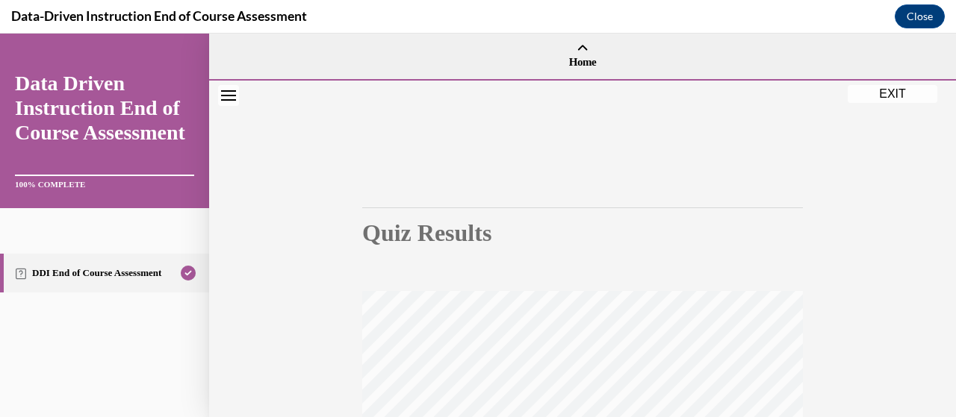
click at [901, 92] on button "EXIT" at bounding box center [893, 94] width 90 height 18
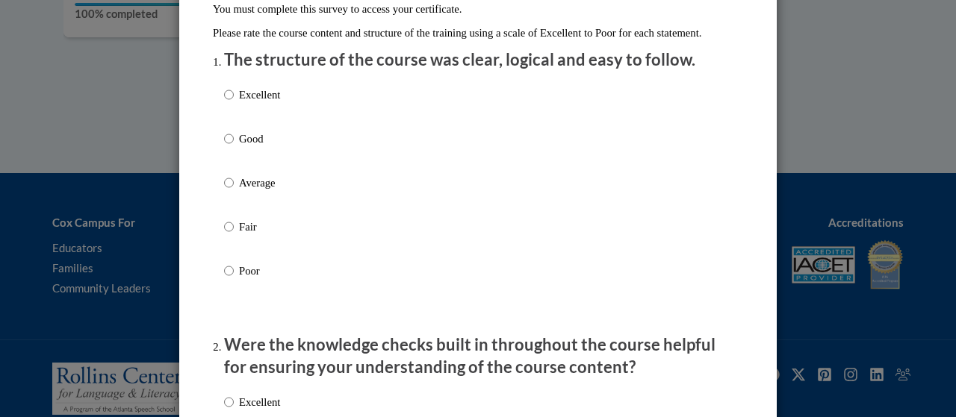
scroll to position [161, 0]
click at [224, 146] on input "Good" at bounding box center [229, 138] width 10 height 16
radio input "true"
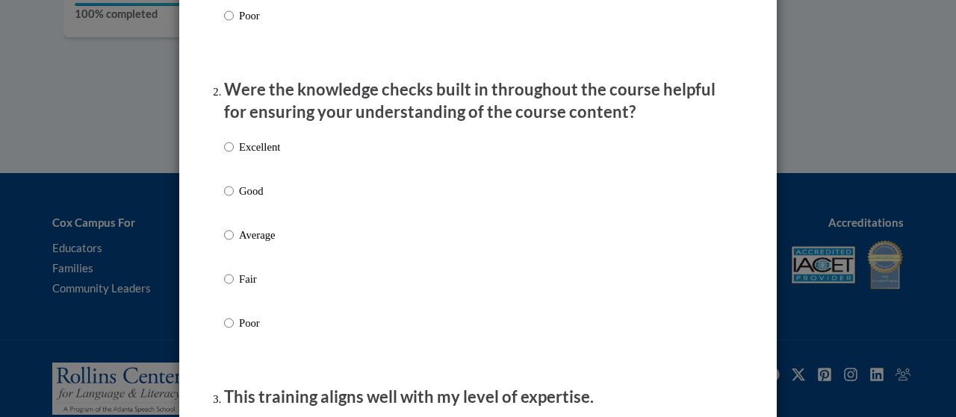
scroll to position [415, 0]
click at [240, 199] on p "Good" at bounding box center [259, 191] width 41 height 16
click at [234, 199] on input "Good" at bounding box center [229, 191] width 10 height 16
radio input "true"
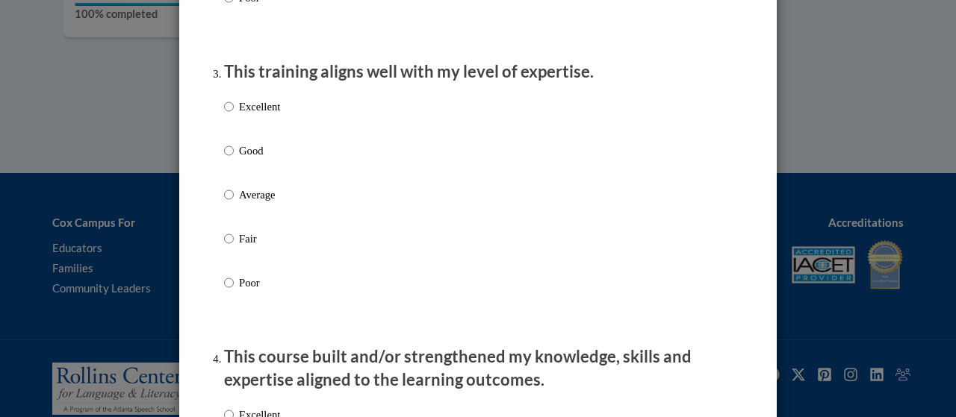
scroll to position [750, 0]
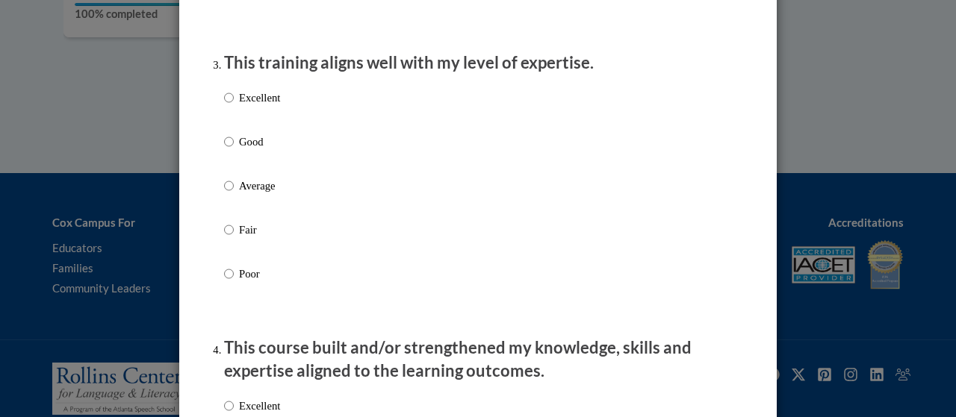
click at [244, 150] on p "Good" at bounding box center [259, 142] width 41 height 16
click at [234, 150] on input "Good" at bounding box center [229, 142] width 10 height 16
radio input "true"
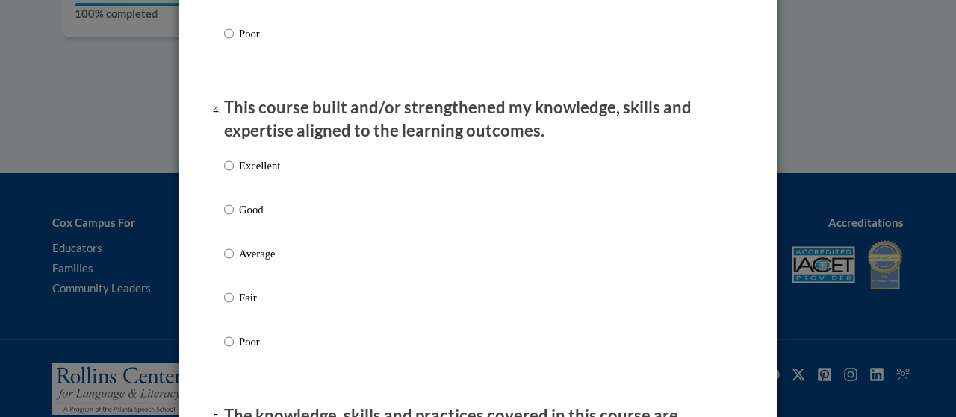
scroll to position [996, 0]
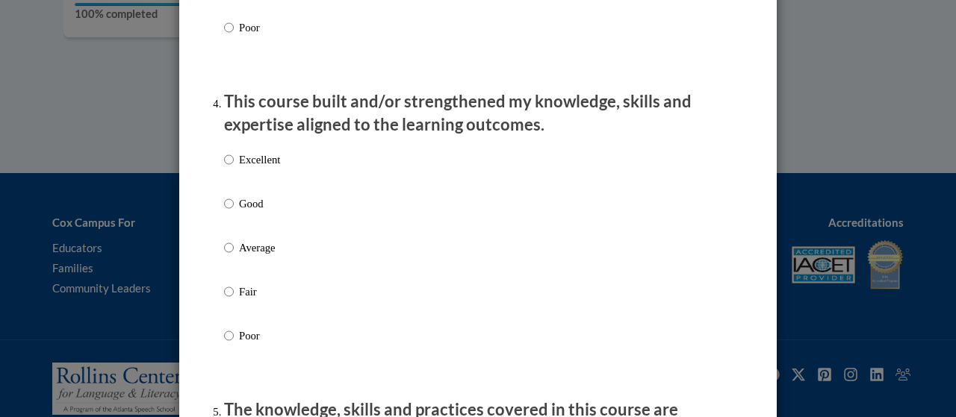
click at [240, 228] on label "Good" at bounding box center [252, 216] width 56 height 40
click at [234, 212] on input "Good" at bounding box center [229, 204] width 10 height 16
radio input "true"
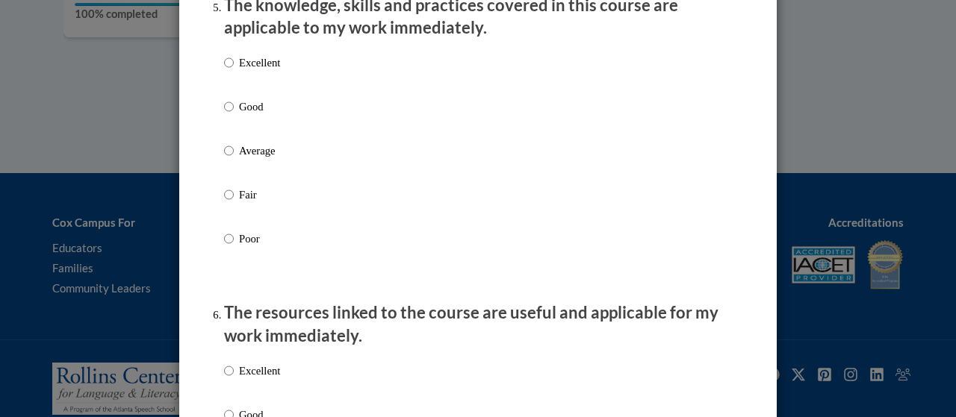
scroll to position [1411, 0]
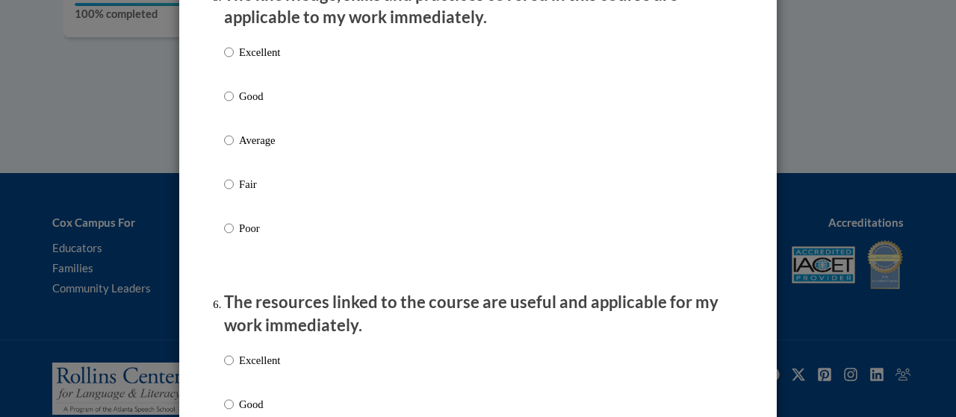
click at [243, 105] on p "Good" at bounding box center [259, 96] width 41 height 16
click at [234, 105] on input "Good" at bounding box center [229, 96] width 10 height 16
radio input "true"
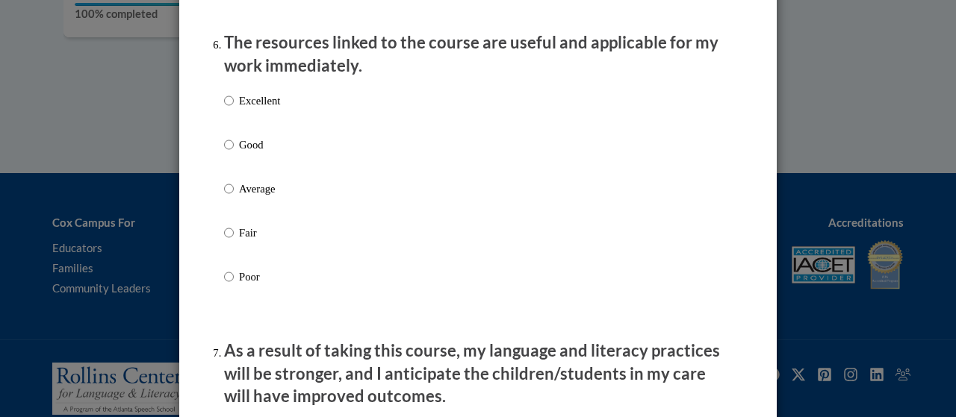
scroll to position [1679, 0]
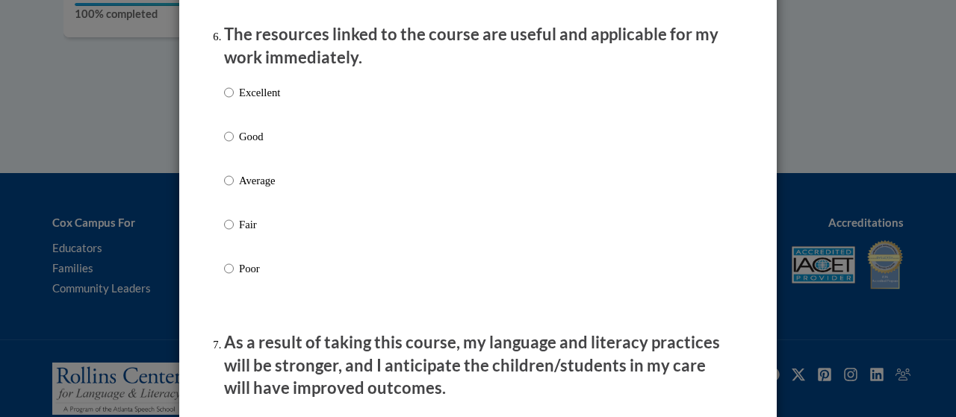
click at [241, 145] on p "Good" at bounding box center [259, 136] width 41 height 16
click at [234, 145] on input "Good" at bounding box center [229, 136] width 10 height 16
radio input "true"
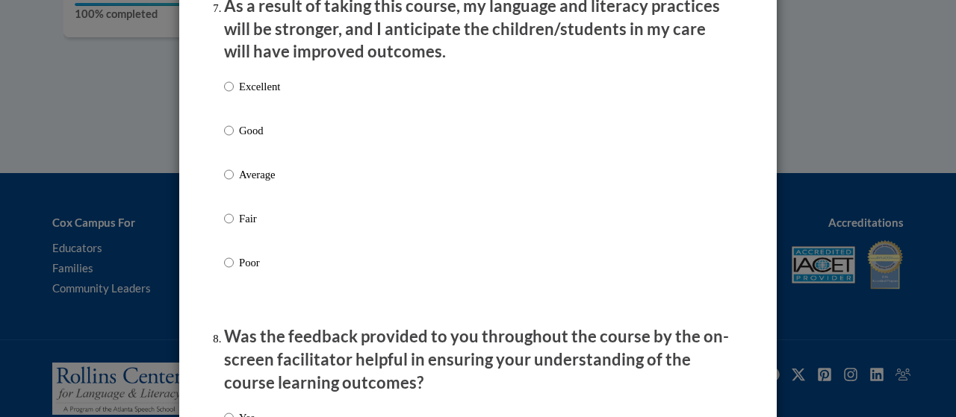
scroll to position [2021, 0]
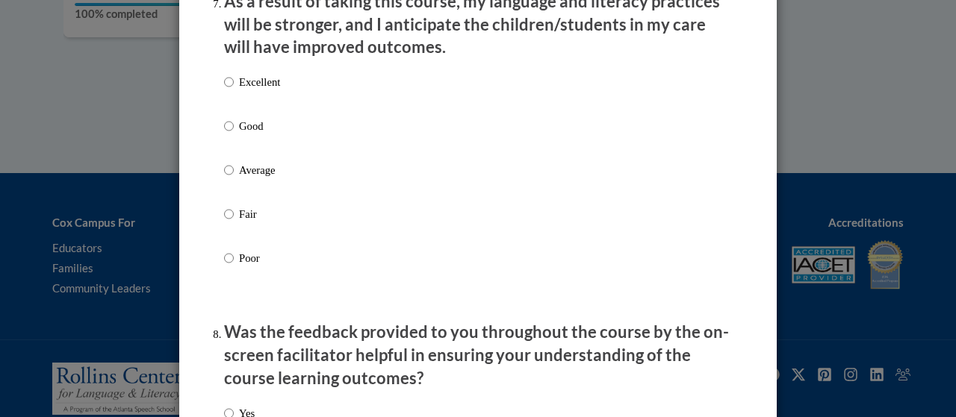
click at [246, 134] on p "Good" at bounding box center [259, 126] width 41 height 16
click at [234, 134] on input "Good" at bounding box center [229, 126] width 10 height 16
radio input "true"
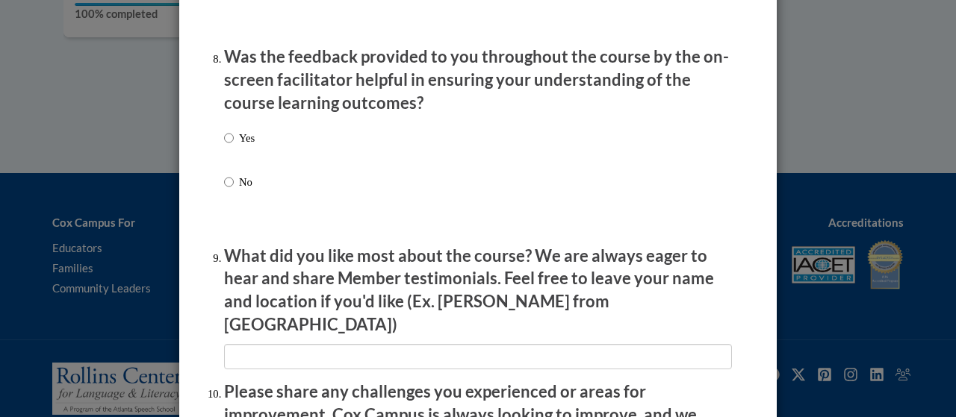
scroll to position [2303, 0]
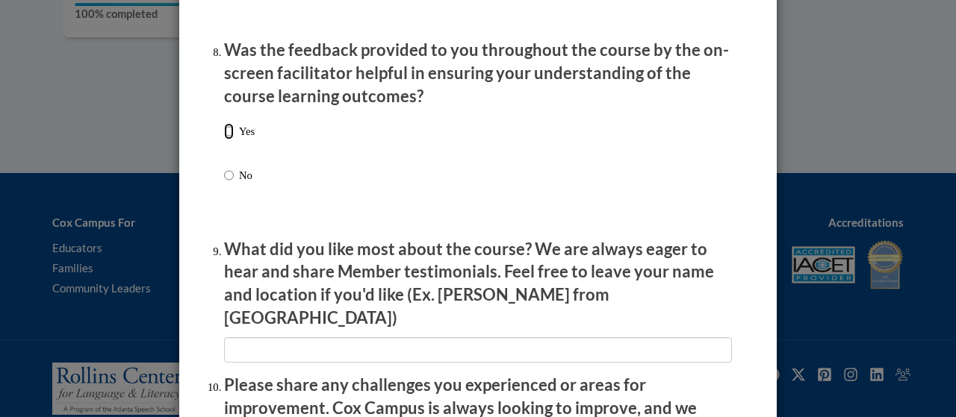
click at [225, 140] on input "Yes" at bounding box center [229, 131] width 10 height 16
radio input "true"
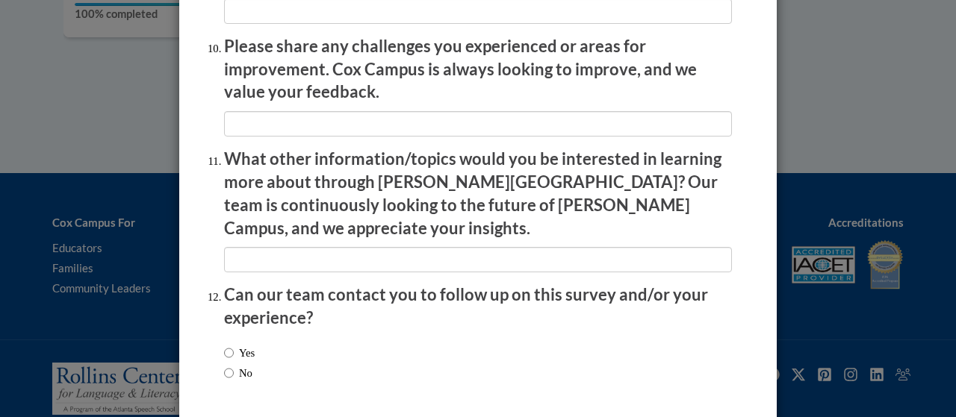
scroll to position [2687, 0]
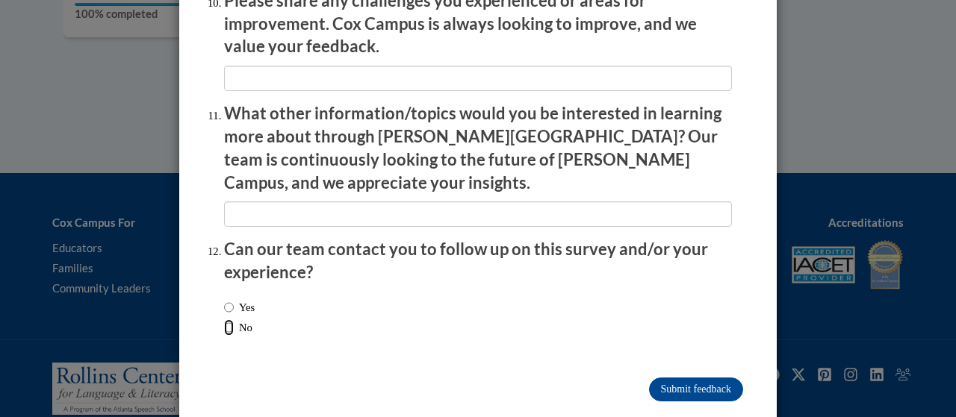
click at [226, 320] on input "No" at bounding box center [229, 328] width 10 height 16
radio input "true"
click at [672, 378] on input "Submit feedback" at bounding box center [696, 390] width 94 height 24
